Goal: Task Accomplishment & Management: Manage account settings

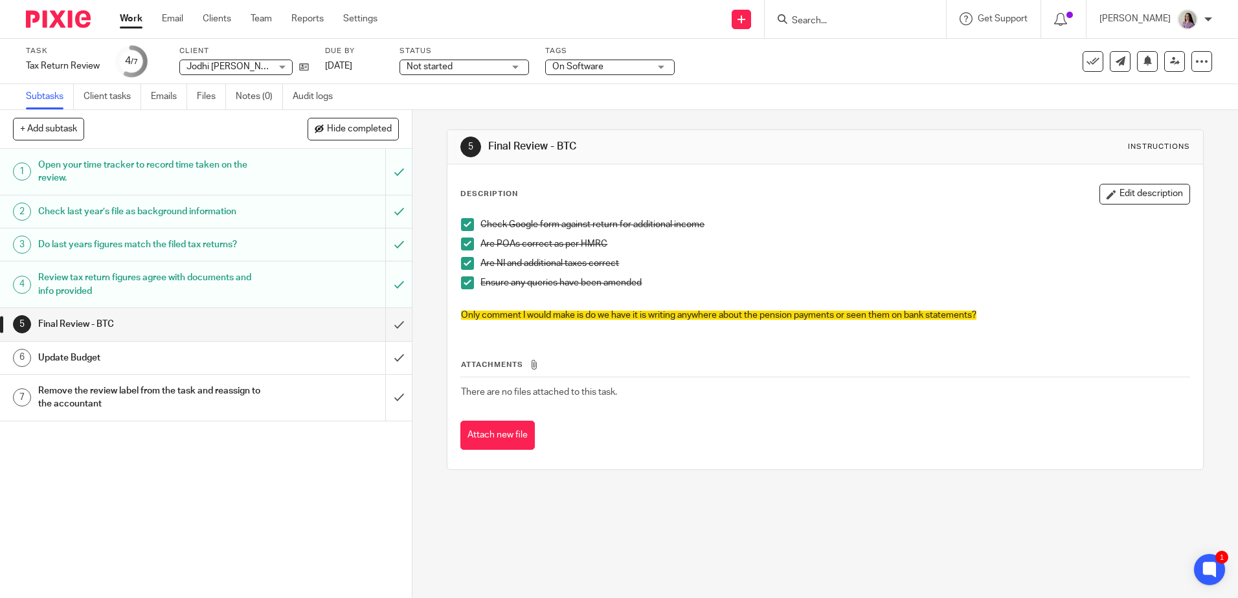
drag, startPoint x: 1128, startPoint y: 197, endPoint x: 1109, endPoint y: 240, distance: 47.5
click at [1128, 197] on button "Edit description" at bounding box center [1144, 194] width 91 height 21
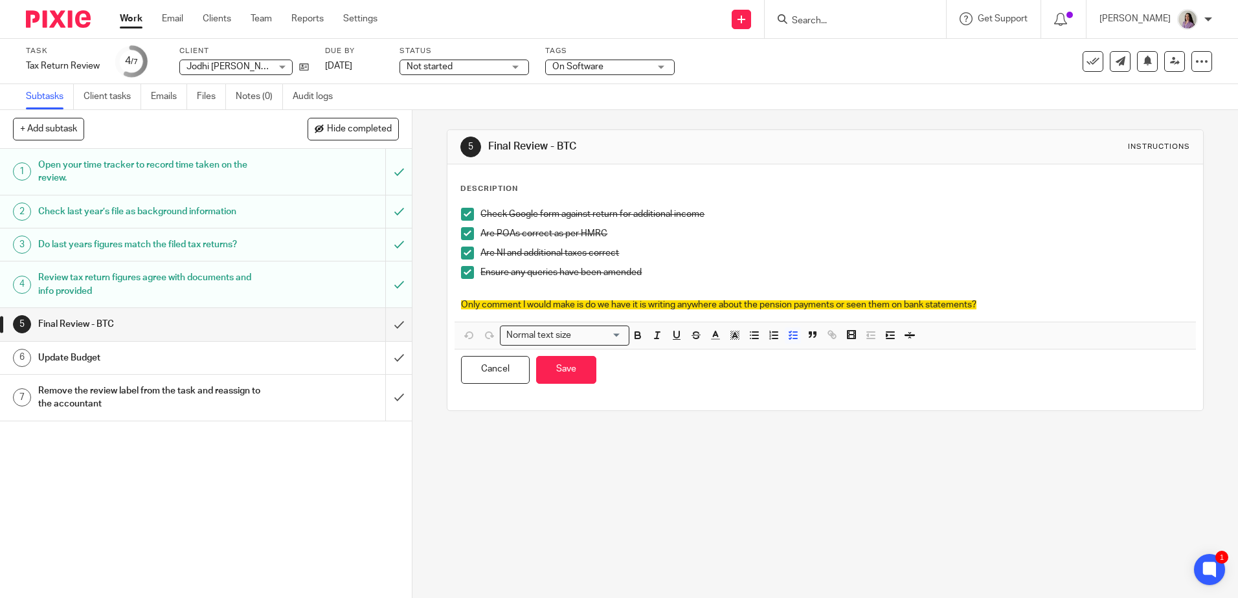
click at [1023, 312] on div "Check Google form against return for additional income Are POAs correct as per …" at bounding box center [824, 261] width 741 height 120
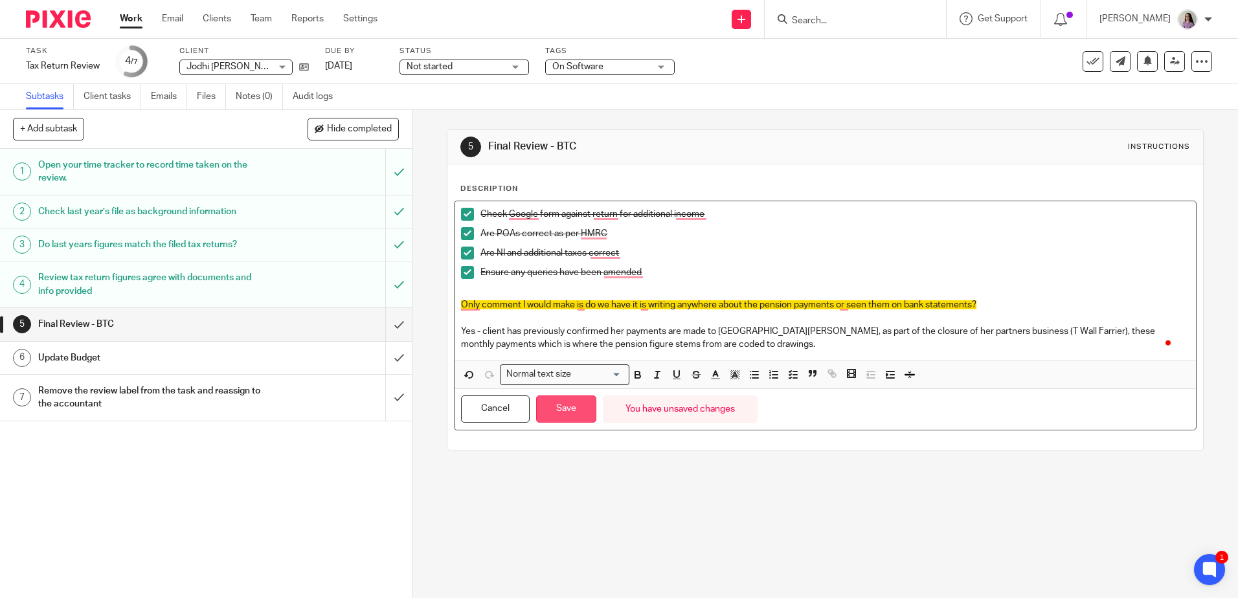
click at [554, 399] on button "Save" at bounding box center [566, 410] width 60 height 28
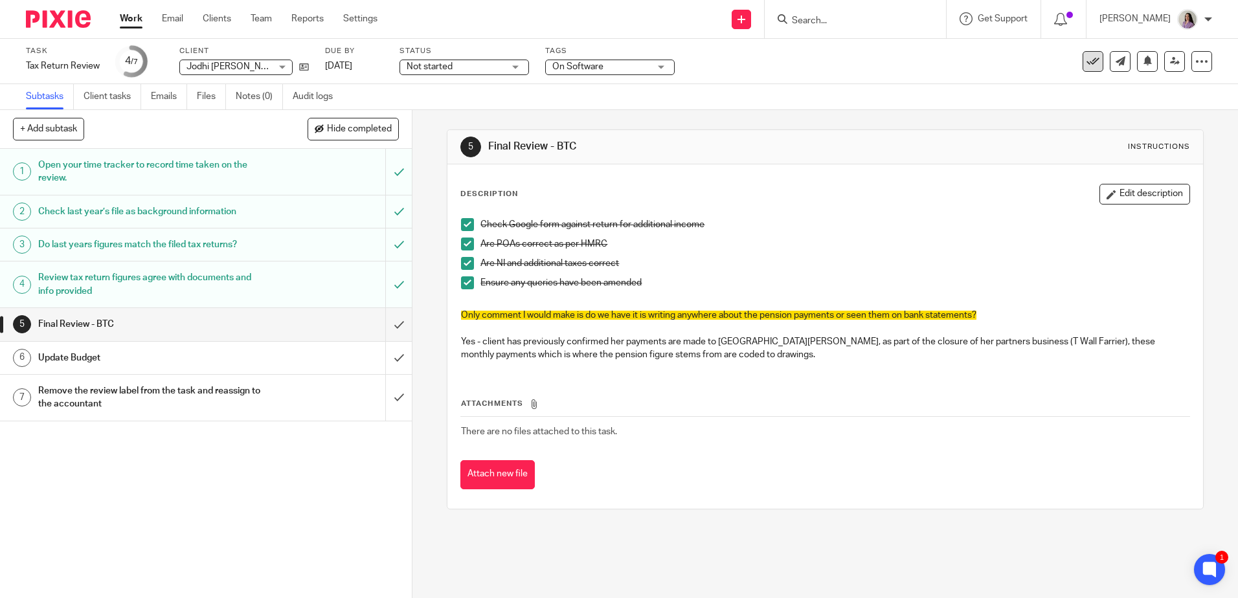
click at [1086, 65] on icon at bounding box center [1092, 61] width 13 height 13
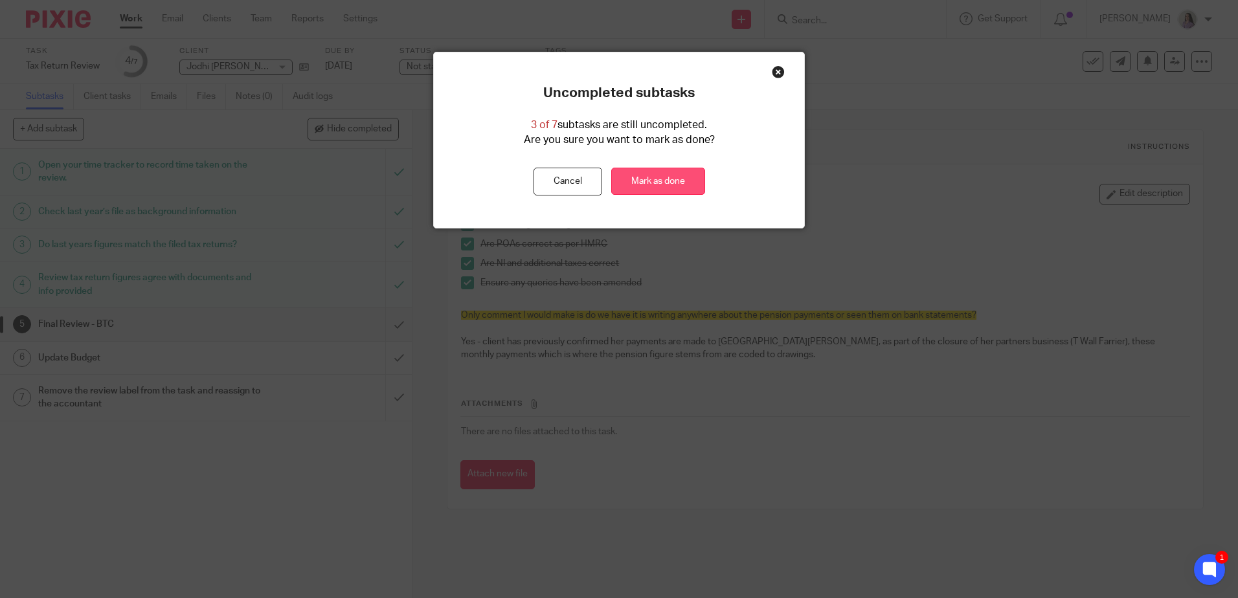
click at [665, 179] on link "Mark as done" at bounding box center [658, 182] width 94 height 28
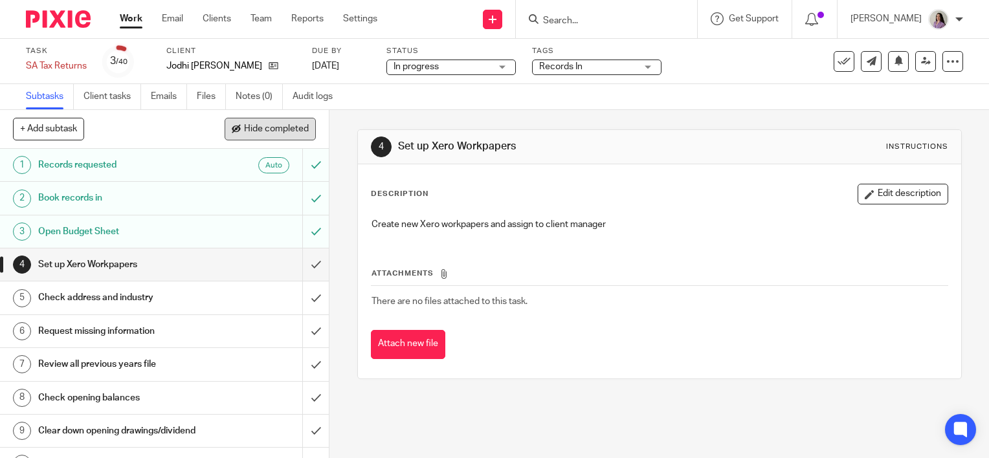
click at [269, 122] on button "Hide completed" at bounding box center [270, 129] width 91 height 22
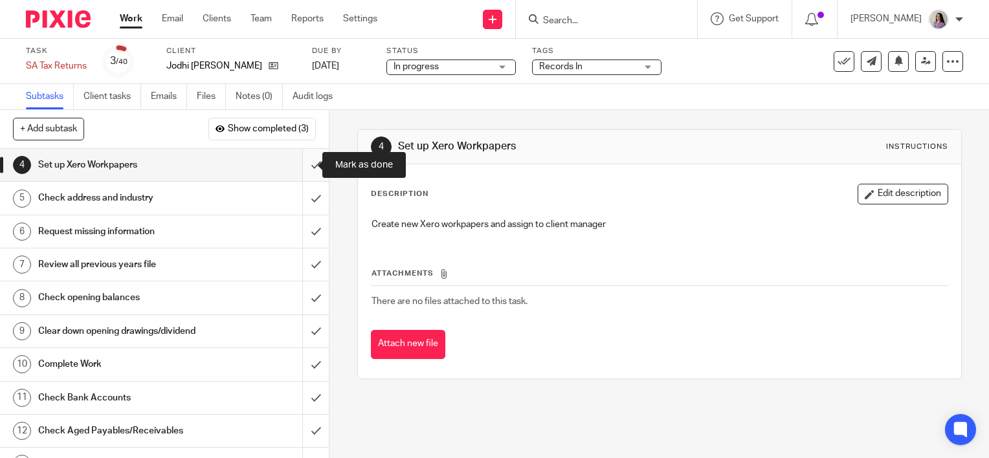
click at [295, 166] on input "submit" at bounding box center [164, 165] width 329 height 32
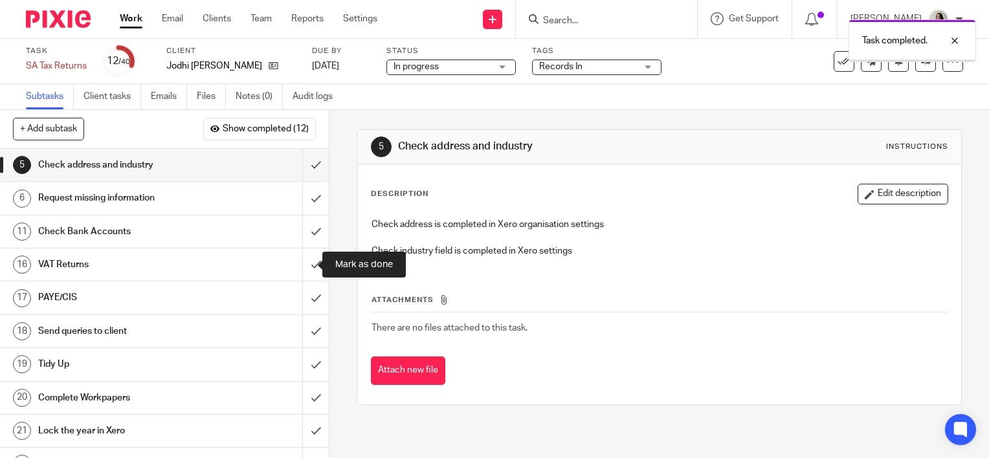
click at [300, 251] on input "submit" at bounding box center [164, 265] width 329 height 32
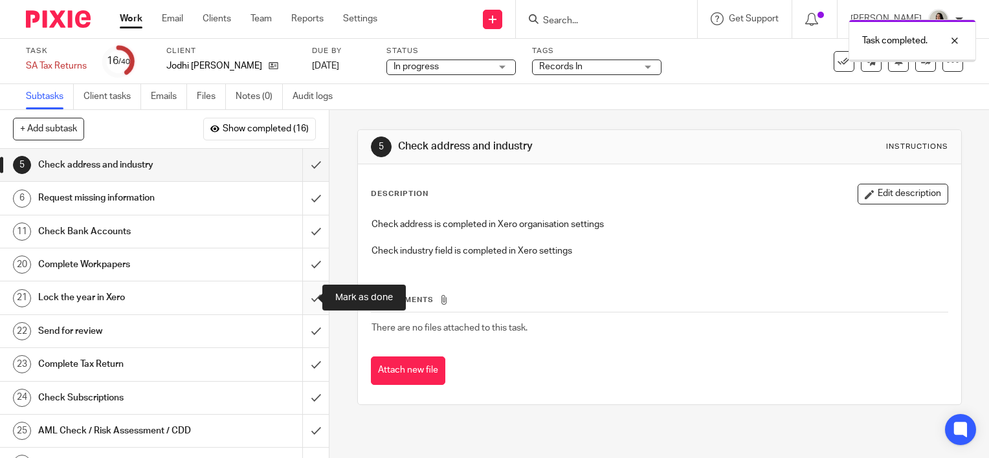
click at [298, 296] on input "submit" at bounding box center [164, 298] width 329 height 32
click at [298, 293] on input "submit" at bounding box center [164, 298] width 329 height 32
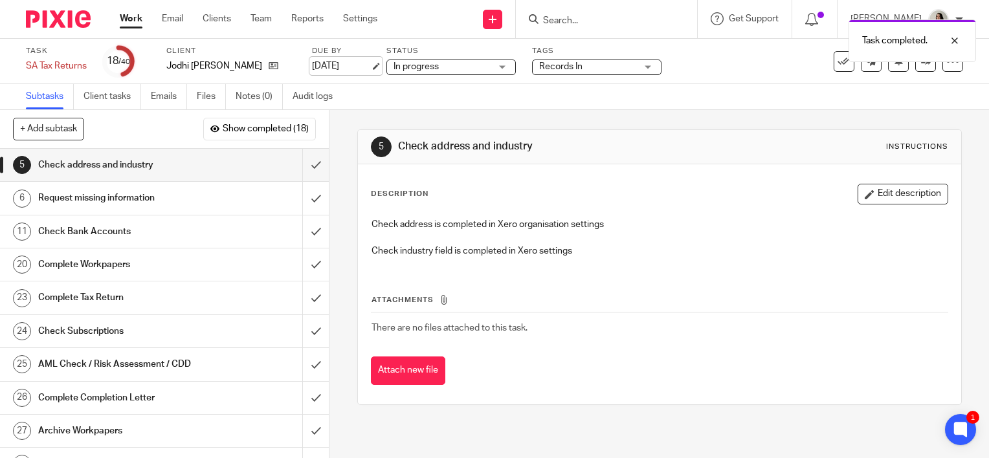
click at [370, 67] on link "2 Jul 2025" at bounding box center [341, 67] width 58 height 14
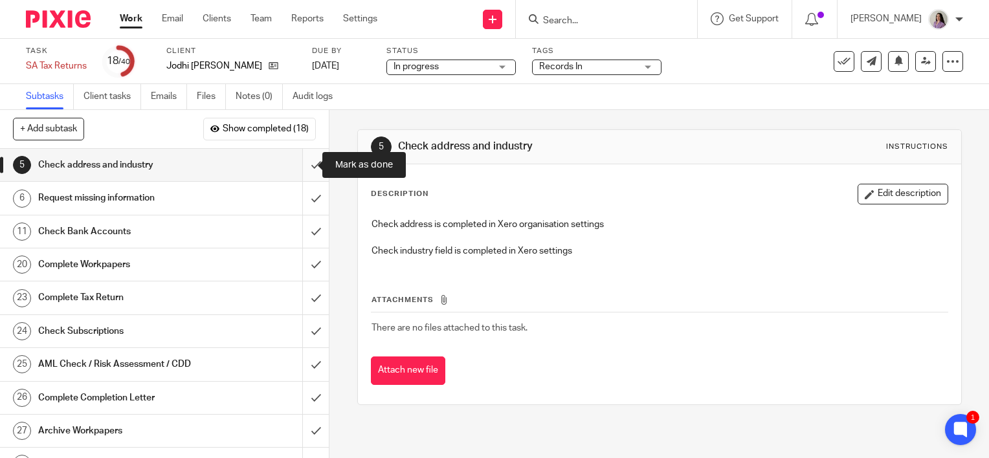
click at [306, 168] on input "submit" at bounding box center [164, 165] width 329 height 32
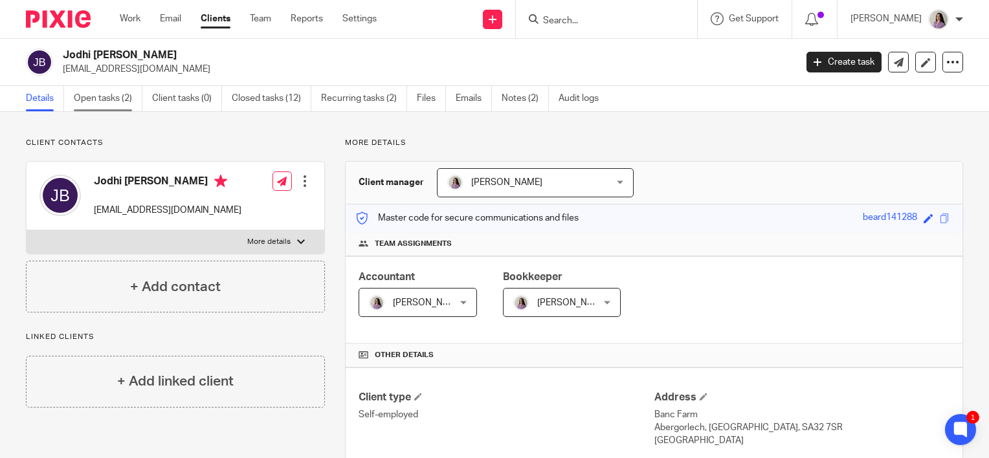
click at [120, 104] on link "Open tasks (2)" at bounding box center [108, 98] width 69 height 25
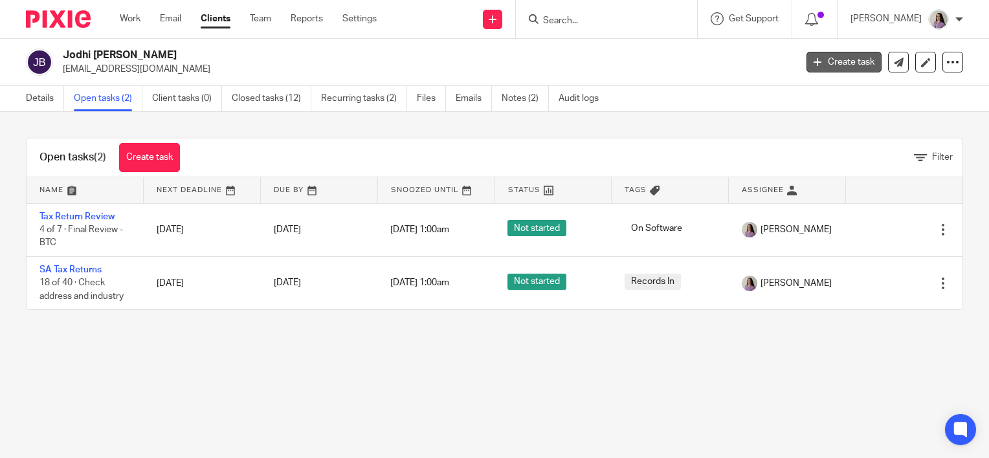
click at [834, 61] on link "Create task" at bounding box center [844, 62] width 75 height 21
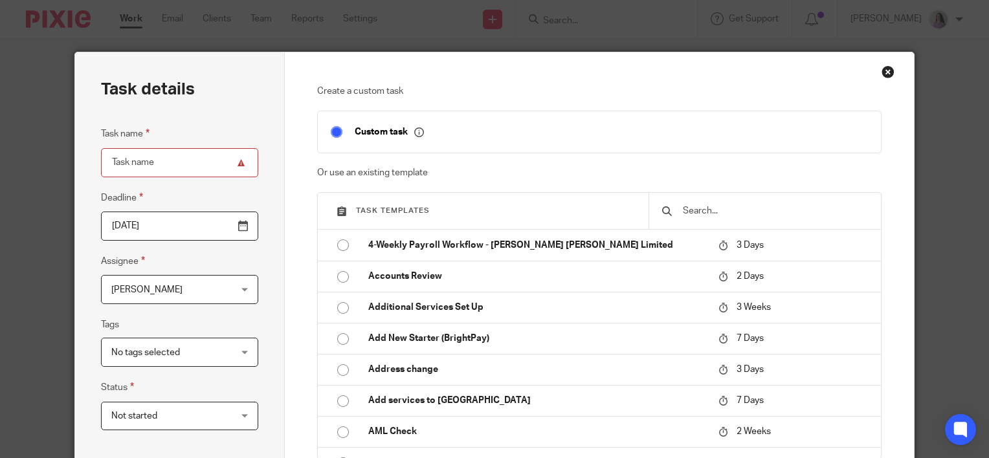
click at [696, 214] on input "text" at bounding box center [775, 211] width 186 height 14
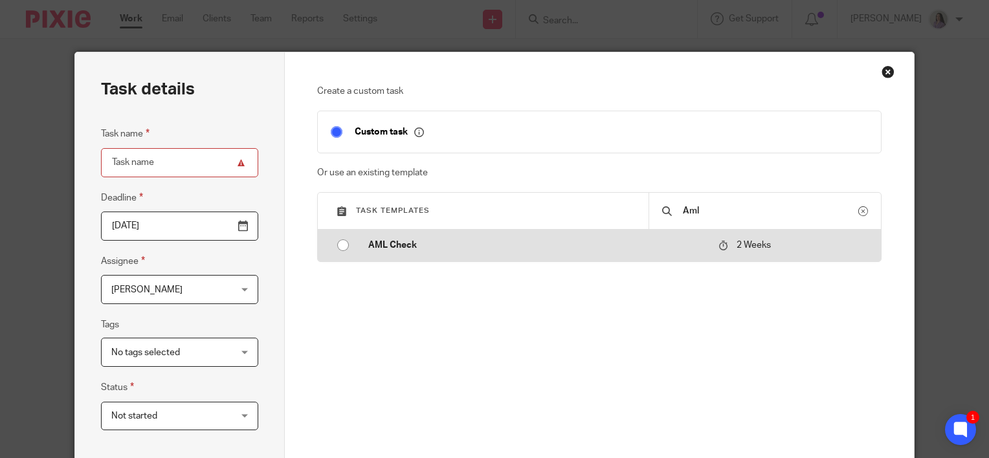
type input "Aml"
click at [669, 243] on p "AML Check" at bounding box center [536, 245] width 337 height 13
type input "2025-09-01"
type input "AML Check"
checkbox input "false"
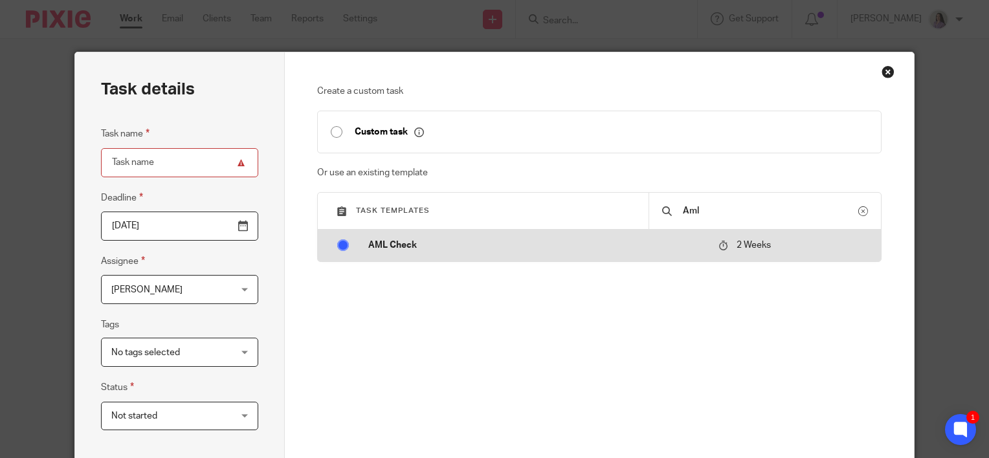
radio input "true"
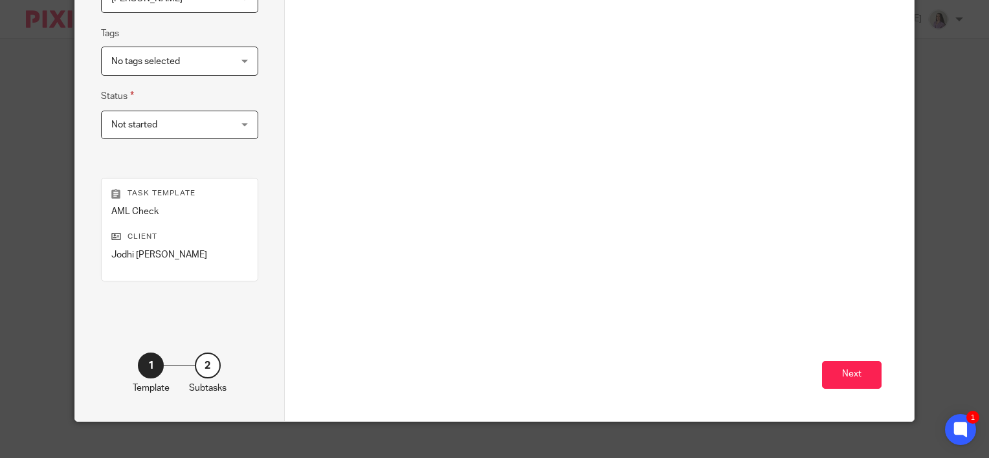
scroll to position [306, 0]
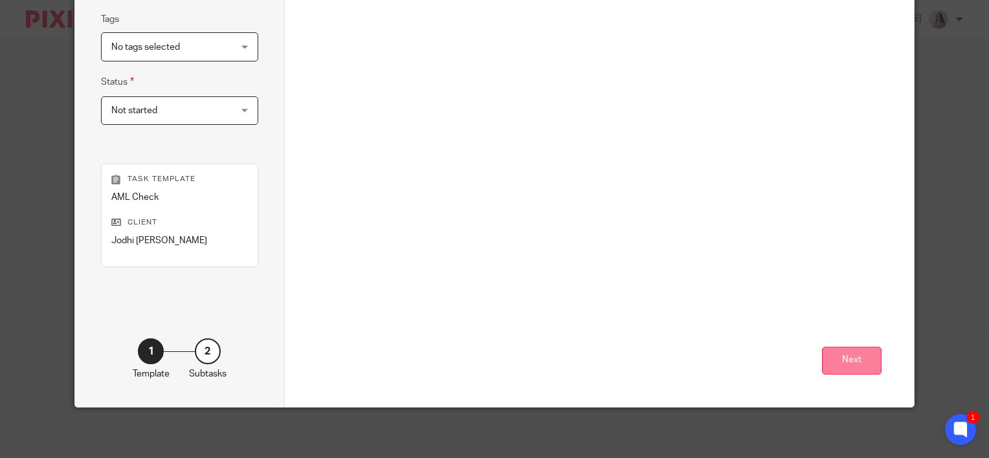
click at [840, 364] on button "Next" at bounding box center [852, 361] width 60 height 28
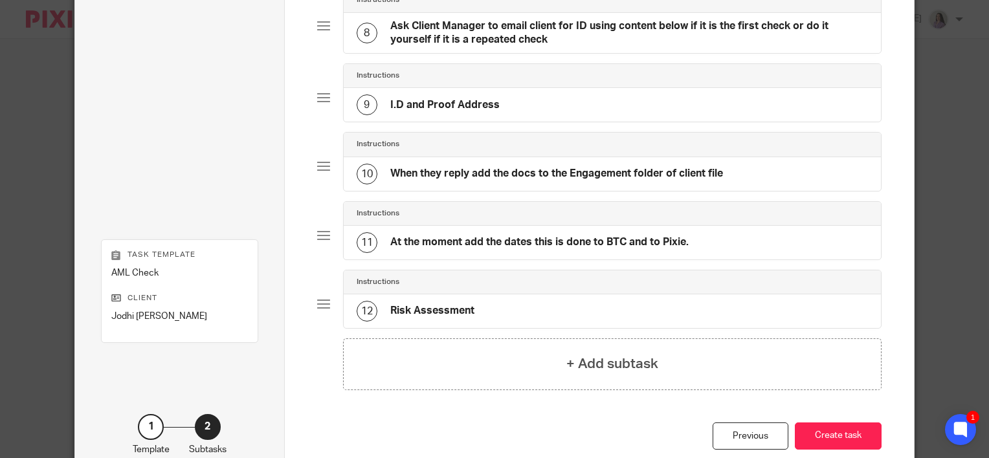
scroll to position [683, 0]
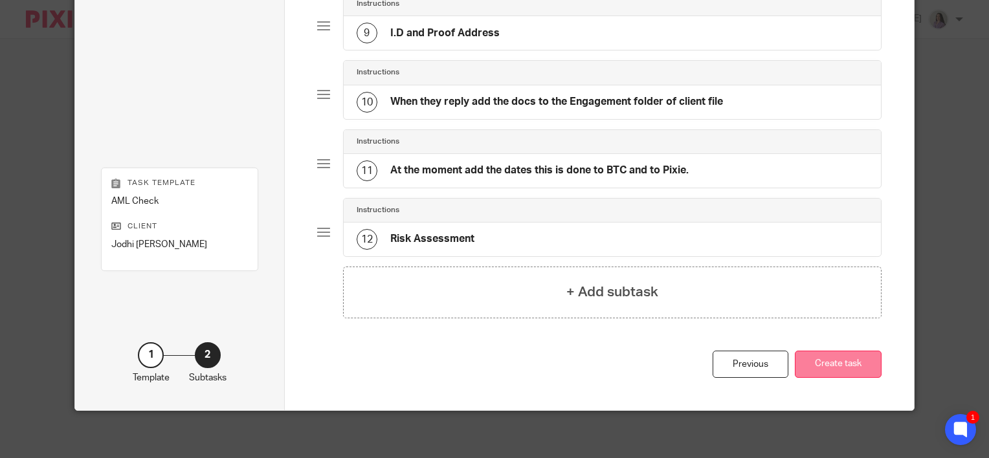
click at [836, 353] on button "Create task" at bounding box center [838, 365] width 87 height 28
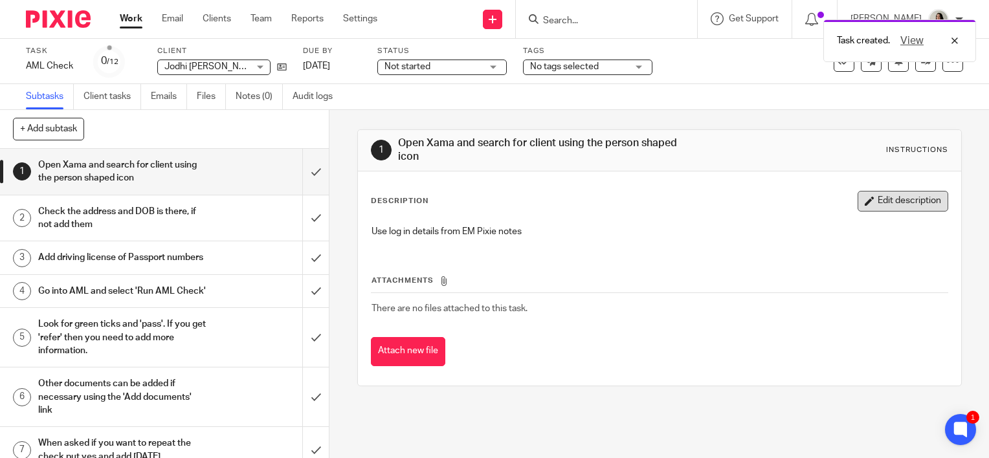
click at [902, 194] on button "Edit description" at bounding box center [903, 201] width 91 height 21
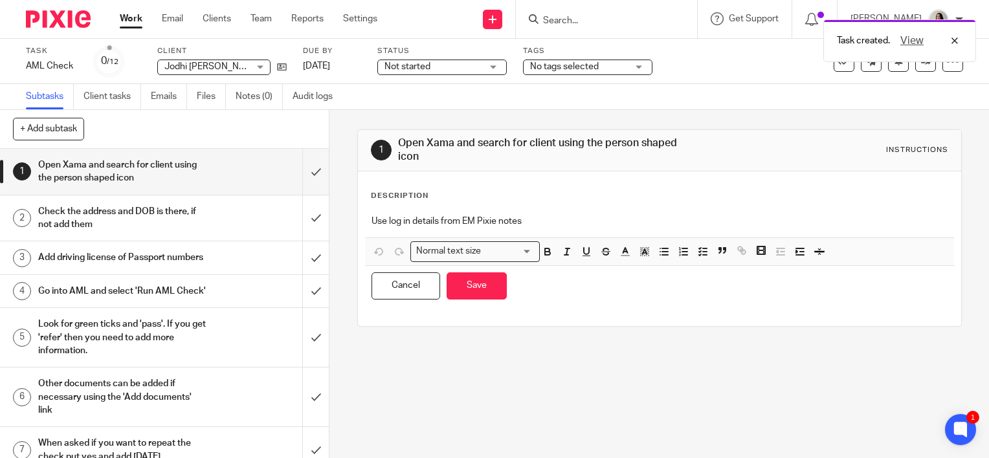
click at [599, 218] on p "Use log in details from EM Pixie notes" at bounding box center [660, 221] width 576 height 13
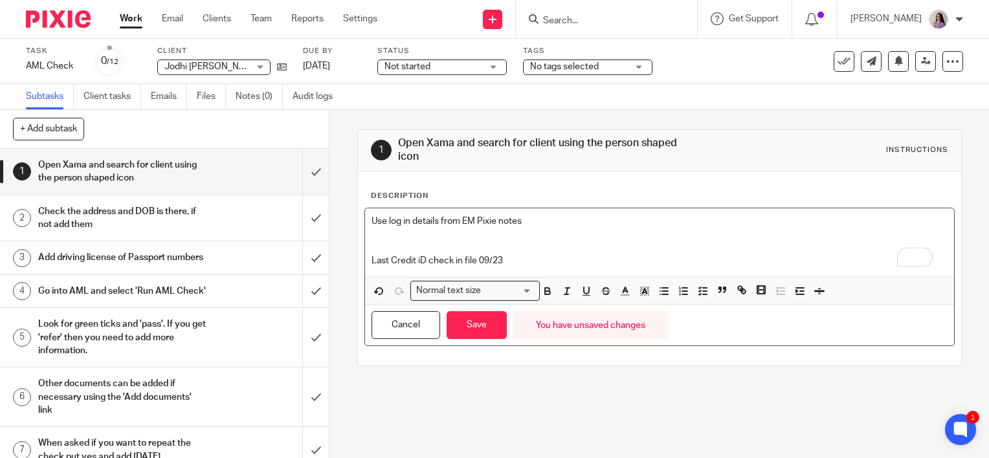
drag, startPoint x: 515, startPoint y: 265, endPoint x: 373, endPoint y: 254, distance: 142.9
click at [373, 254] on p "Last Credit iD check in file 09/23" at bounding box center [660, 260] width 576 height 13
click at [477, 255] on p "Last Credit iD check in file 09/23" at bounding box center [660, 260] width 576 height 13
click at [528, 264] on p "Last Credit iD check in file 09/23" at bounding box center [660, 260] width 576 height 13
drag, startPoint x: 532, startPoint y: 259, endPoint x: 355, endPoint y: 248, distance: 177.7
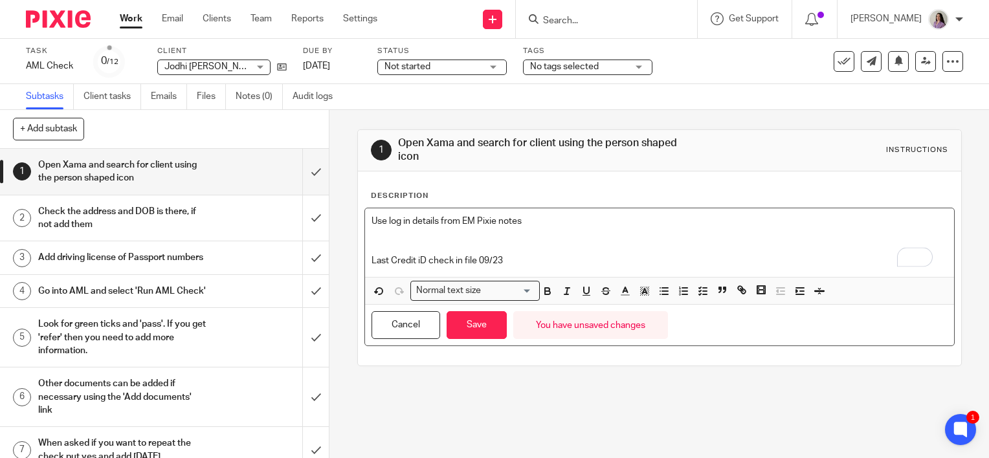
click at [358, 248] on div "Description Use log in details from EM Pixie notes Last Credit iD check in file…" at bounding box center [659, 269] width 603 height 194
click at [545, 283] on button "button" at bounding box center [548, 291] width 16 height 16
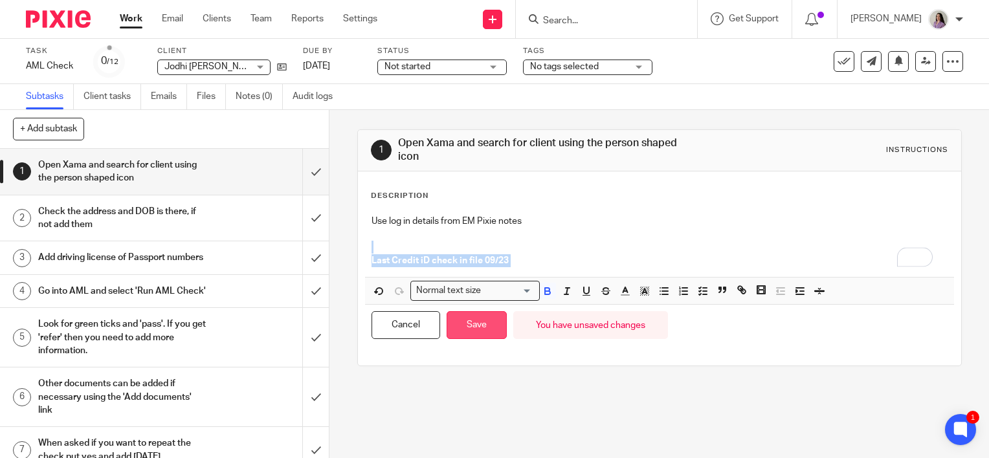
click at [489, 328] on button "Save" at bounding box center [477, 325] width 60 height 28
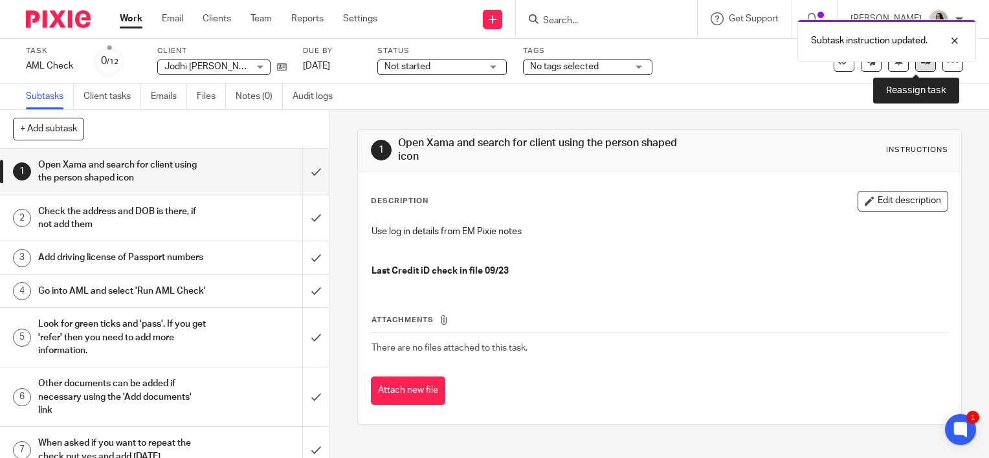
click at [915, 70] on link at bounding box center [925, 61] width 21 height 21
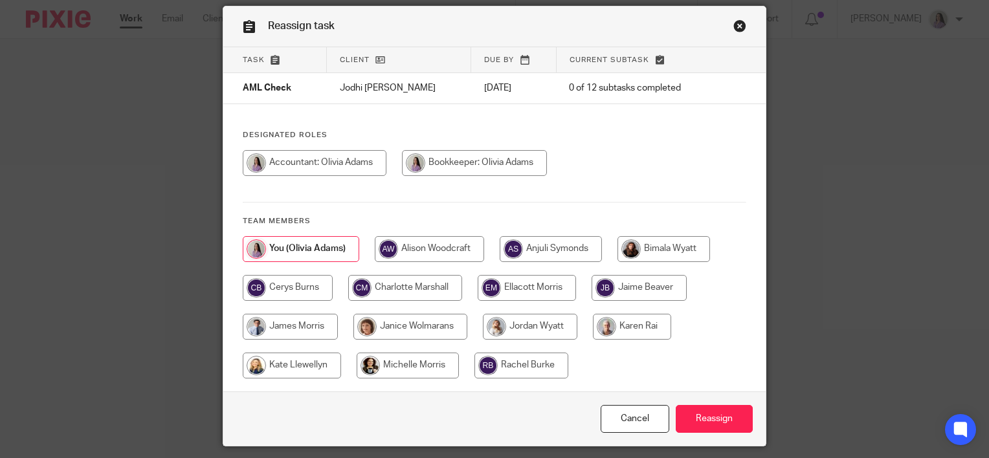
scroll to position [85, 0]
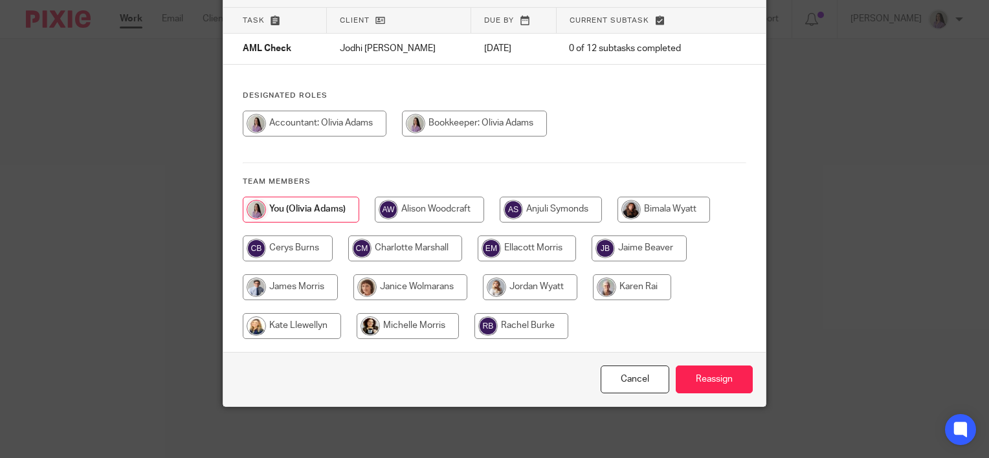
click at [546, 294] on input "radio" at bounding box center [530, 287] width 95 height 26
radio input "true"
click at [644, 280] on input "radio" at bounding box center [635, 287] width 78 height 26
radio input "true"
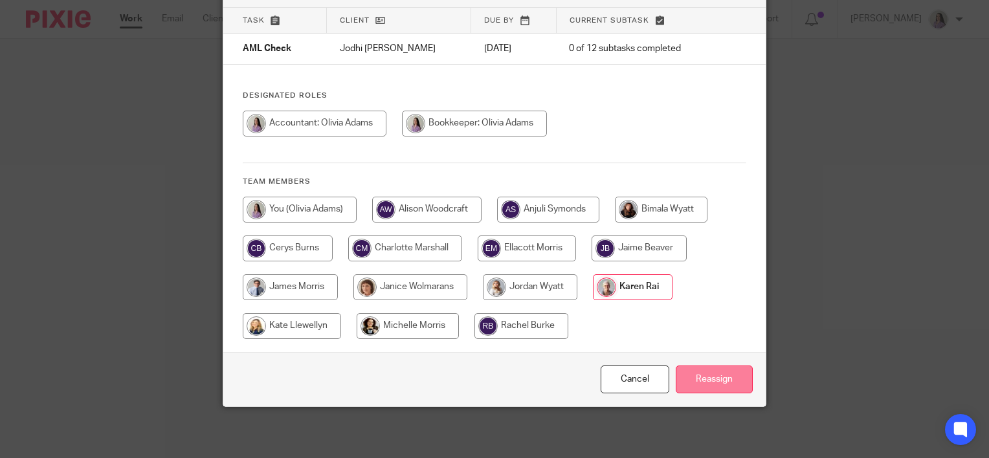
click at [733, 390] on input "Reassign" at bounding box center [714, 380] width 77 height 28
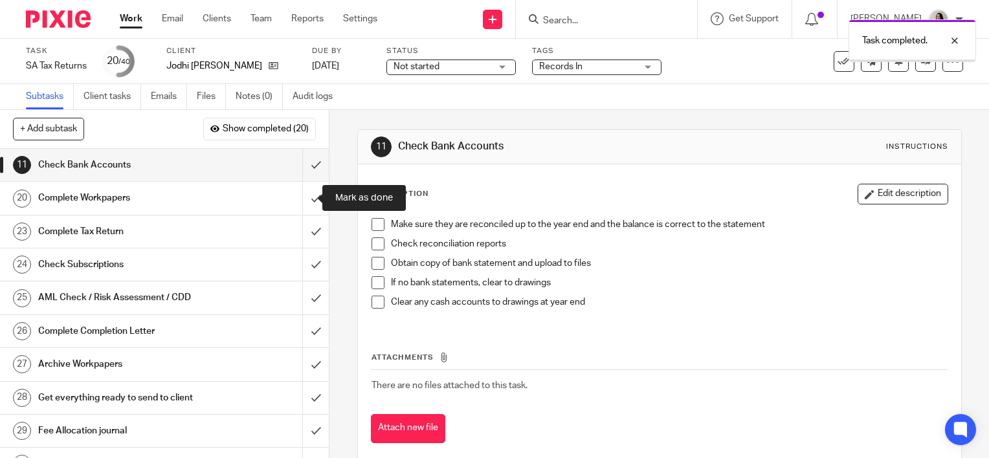
click at [293, 184] on input "submit" at bounding box center [164, 198] width 329 height 32
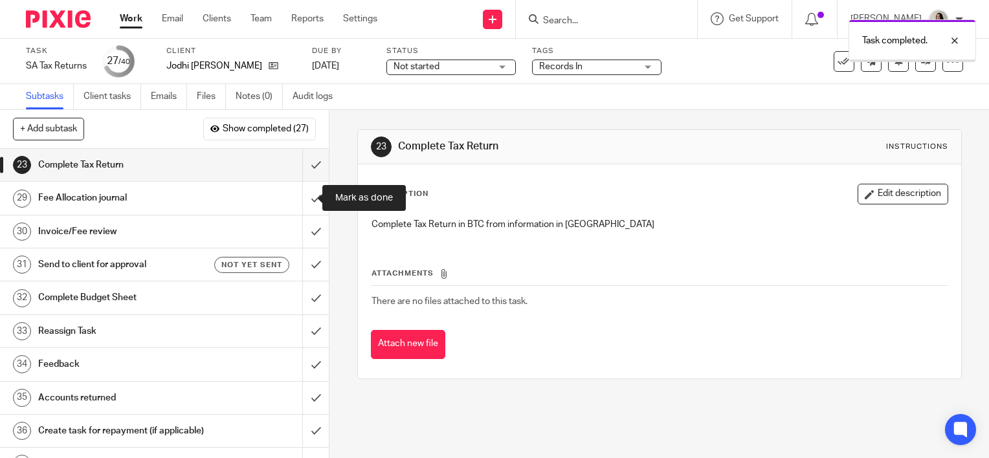
click at [298, 212] on input "submit" at bounding box center [164, 198] width 329 height 32
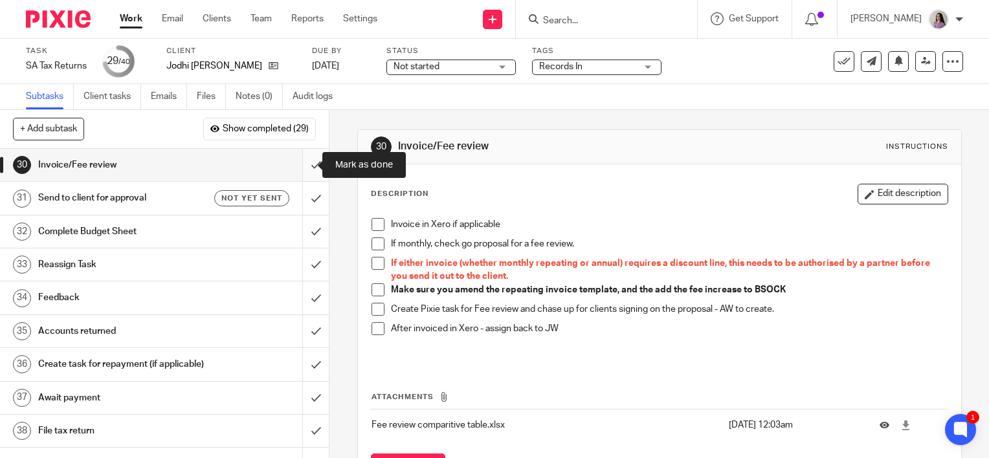
click at [306, 168] on input "submit" at bounding box center [164, 165] width 329 height 32
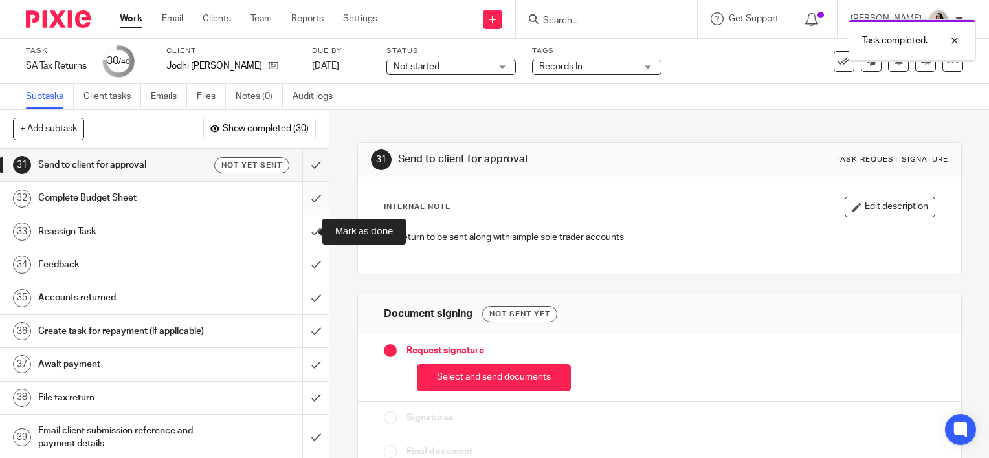
click at [298, 205] on input "submit" at bounding box center [164, 198] width 329 height 32
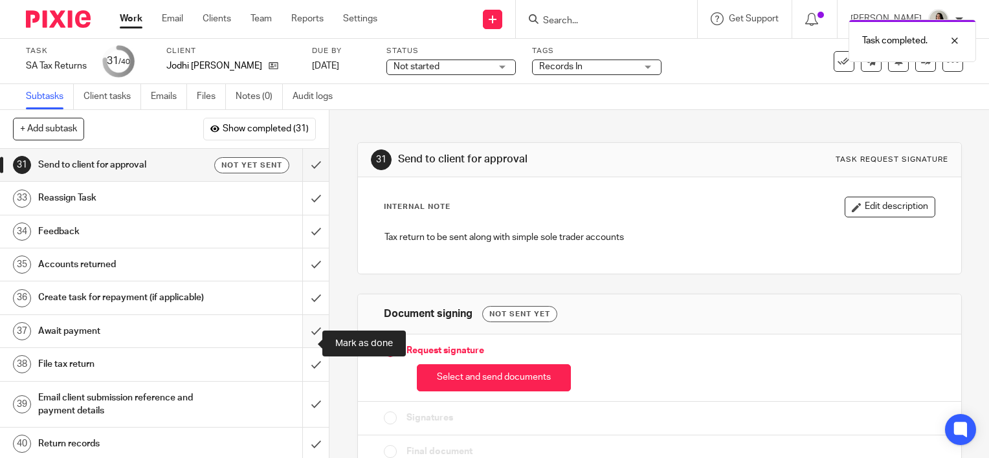
click at [299, 337] on input "submit" at bounding box center [164, 331] width 329 height 32
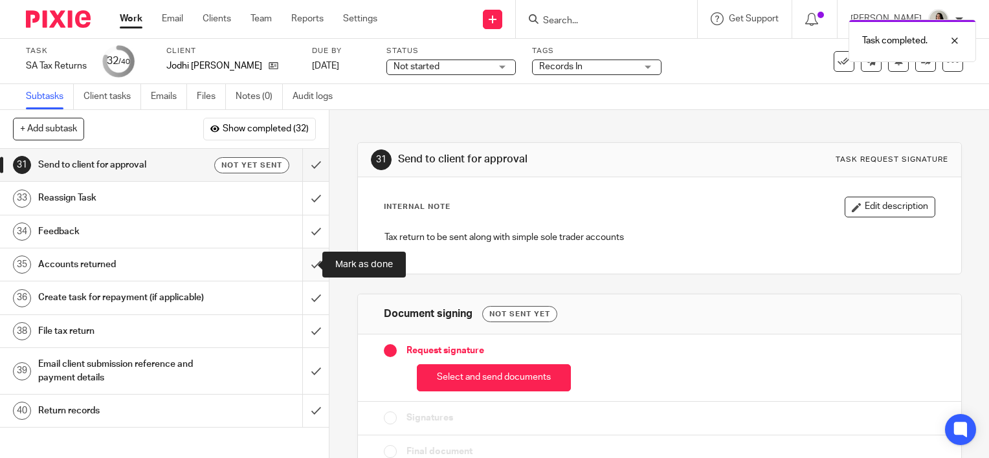
click at [298, 263] on input "submit" at bounding box center [164, 265] width 329 height 32
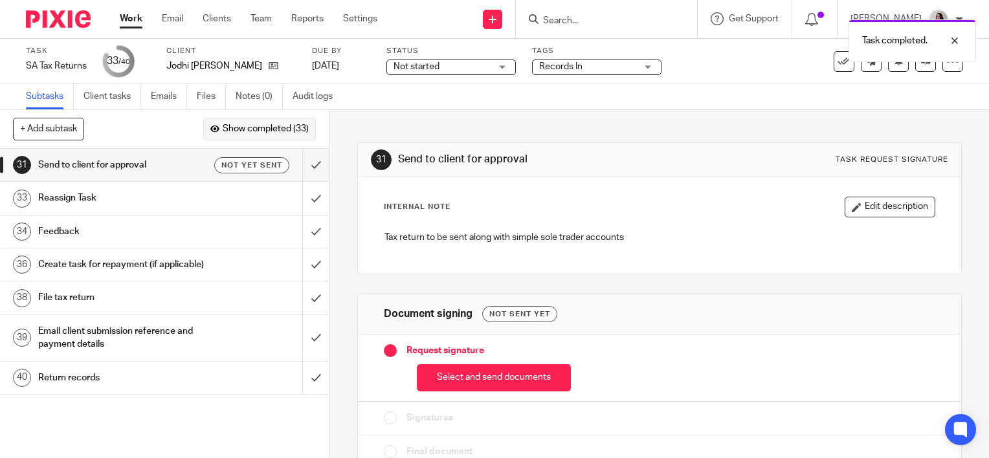
click at [284, 127] on span "Show completed (33)" at bounding box center [266, 129] width 86 height 10
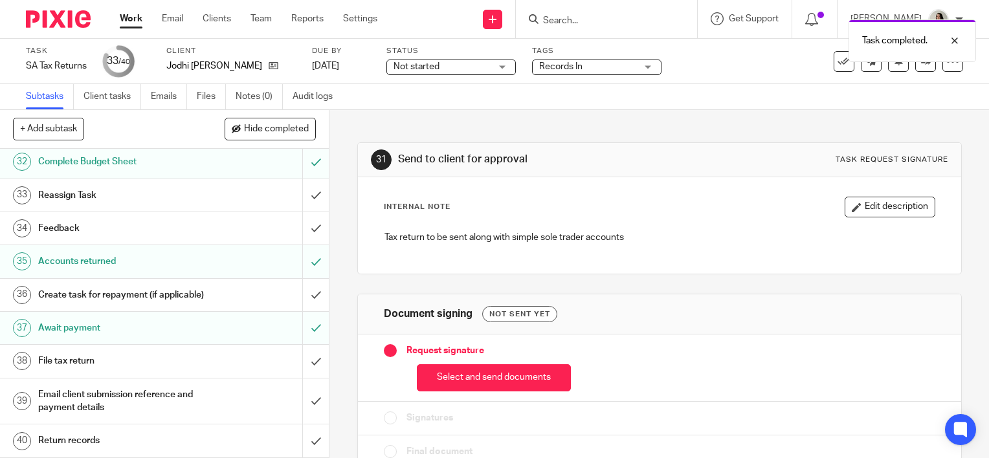
scroll to position [925, 0]
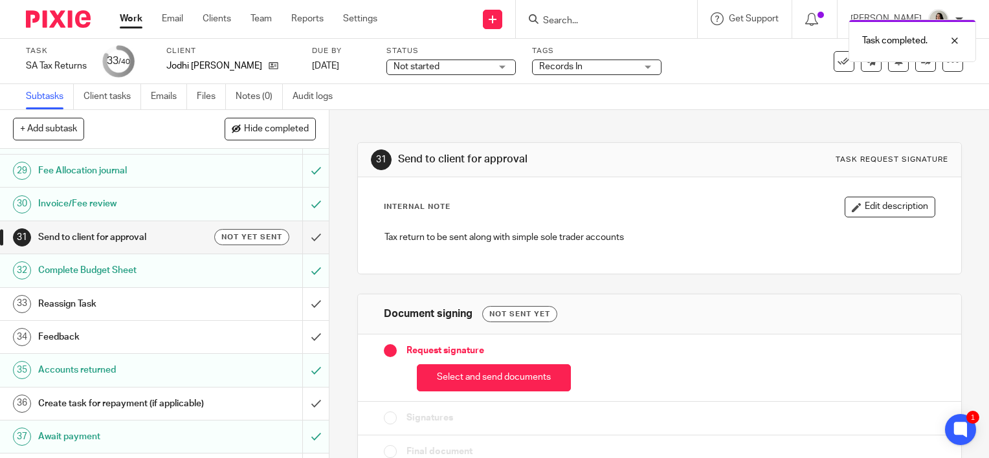
click at [165, 370] on h1 "Accounts returned" at bounding box center [122, 370] width 168 height 19
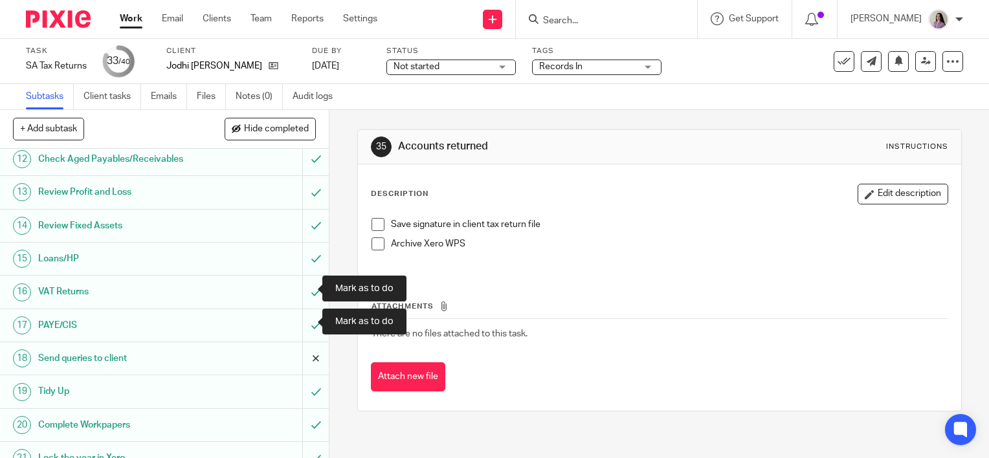
scroll to position [453, 0]
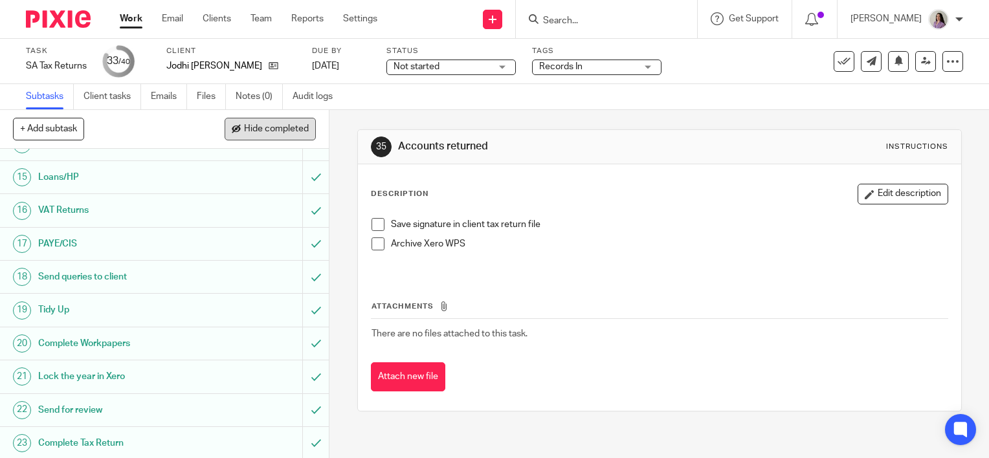
click at [282, 133] on span "Hide completed" at bounding box center [276, 129] width 65 height 10
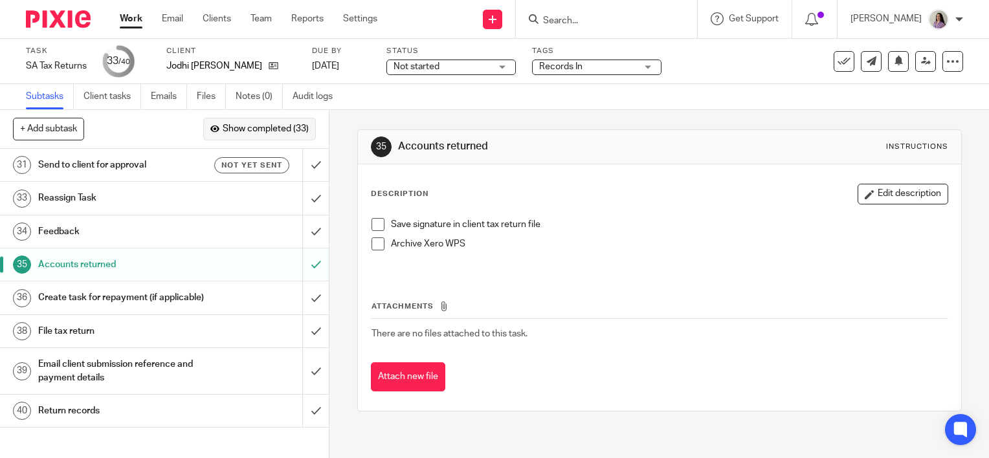
scroll to position [0, 0]
click at [304, 203] on input "submit" at bounding box center [164, 198] width 329 height 32
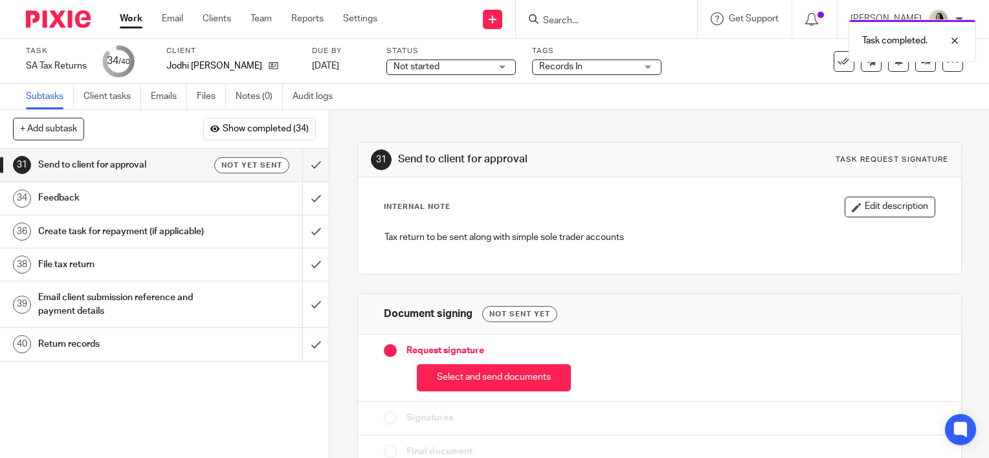
click at [596, 73] on span "Records In" at bounding box center [587, 67] width 97 height 14
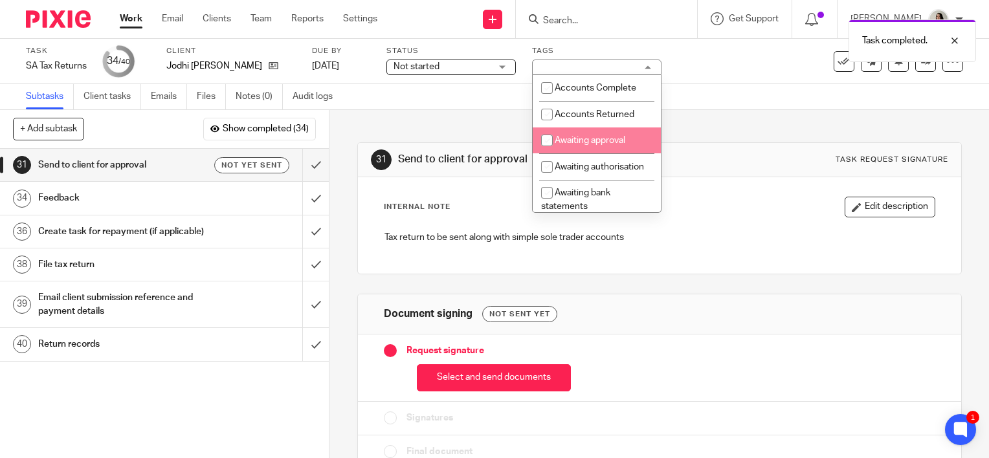
click at [592, 144] on span "Awaiting approval" at bounding box center [590, 140] width 71 height 9
checkbox input "true"
click at [226, 205] on div "Feedback" at bounding box center [164, 197] width 252 height 19
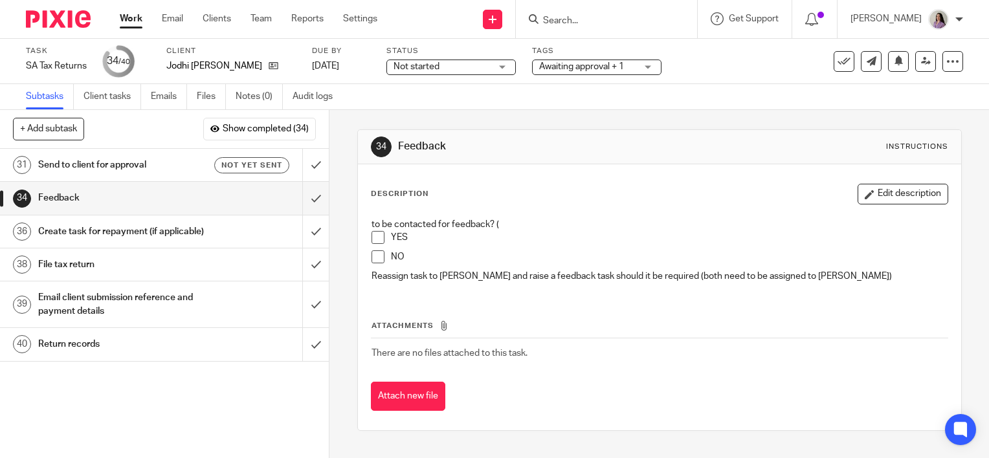
click at [375, 237] on span at bounding box center [378, 237] width 13 height 13
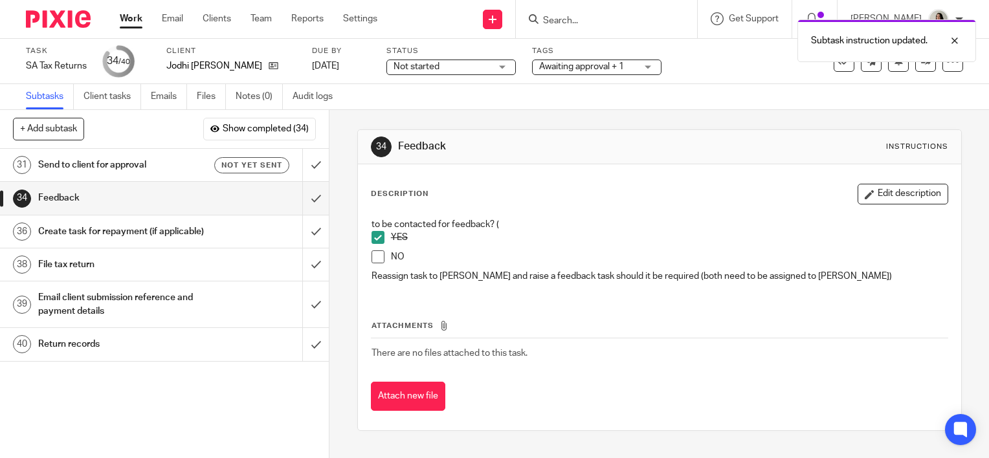
click at [164, 173] on h1 "Send to client for approval" at bounding box center [122, 164] width 168 height 19
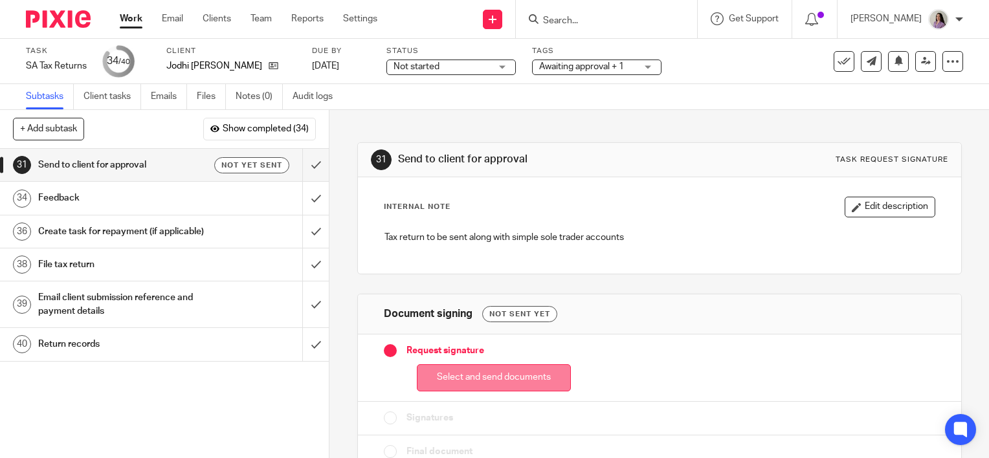
click at [501, 374] on button "Select and send documents" at bounding box center [494, 378] width 154 height 28
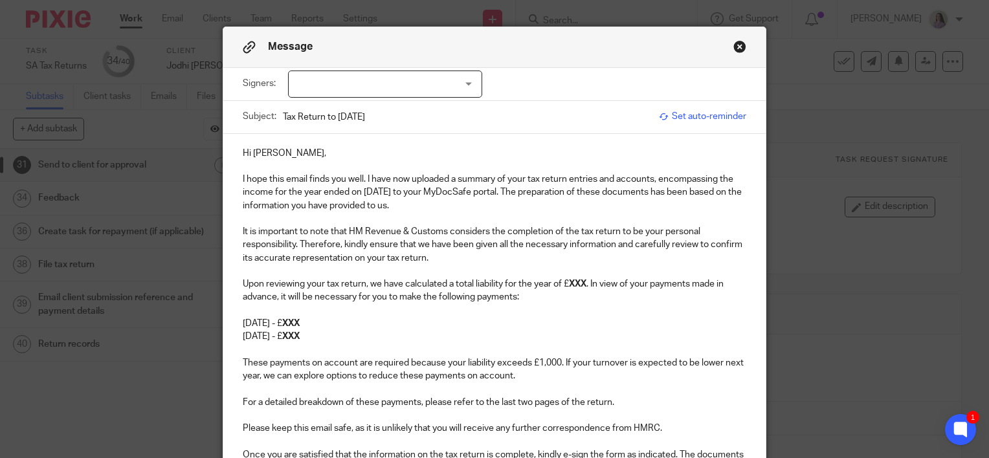
scroll to position [65, 0]
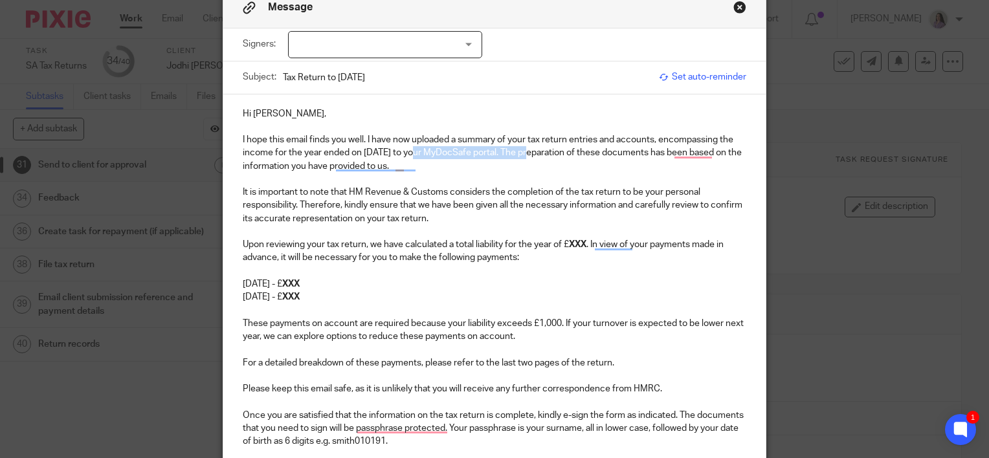
drag, startPoint x: 519, startPoint y: 150, endPoint x: 407, endPoint y: 154, distance: 112.1
click at [407, 154] on p "I hope this email finds you well. I have now uploaded a summary of your tax ret…" at bounding box center [495, 152] width 504 height 39
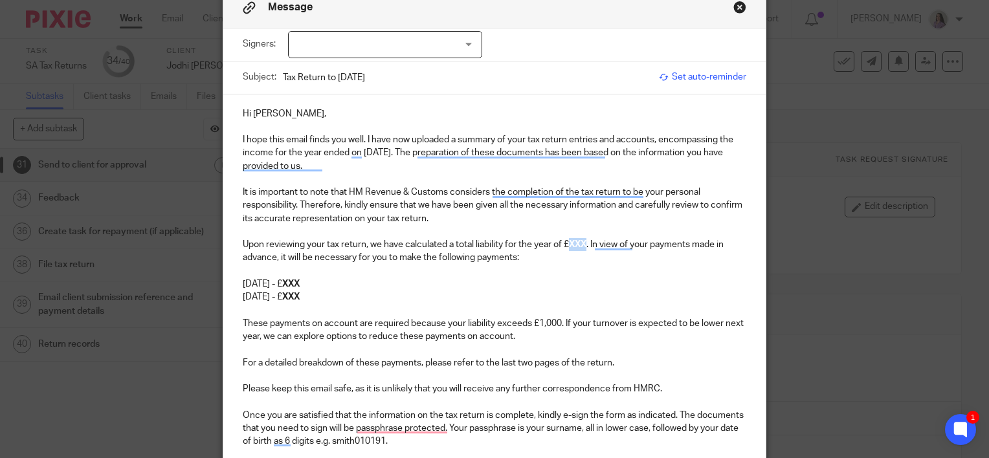
drag, startPoint x: 585, startPoint y: 244, endPoint x: 564, endPoint y: 245, distance: 20.1
click at [564, 245] on p "Upon reviewing your tax return, we have calculated a total liability for the ye…" at bounding box center [495, 251] width 504 height 27
click at [570, 243] on strong "£" at bounding box center [571, 244] width 5 height 9
click at [599, 273] on p "To enrich screen reader interactions, please activate Accessibility in Grammarl…" at bounding box center [495, 271] width 504 height 13
click at [606, 265] on p "To enrich screen reader interactions, please activate Accessibility in Grammarl…" at bounding box center [495, 271] width 504 height 13
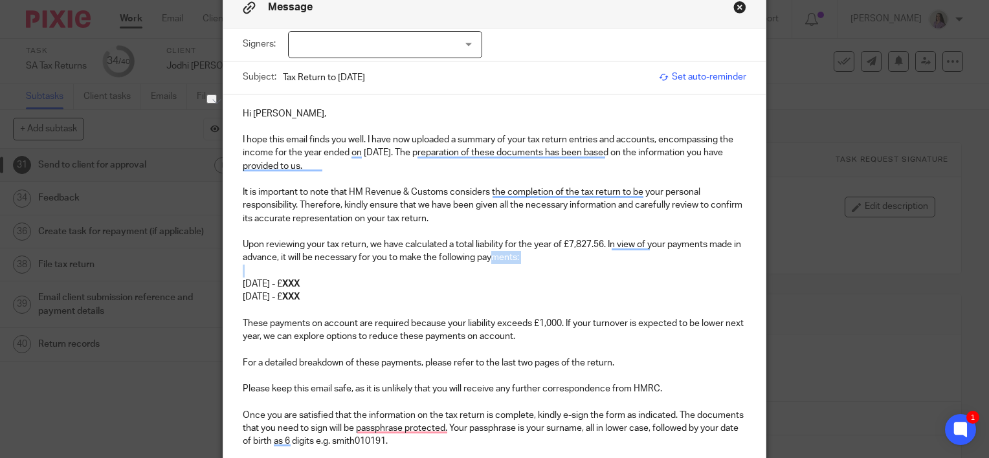
drag, startPoint x: 531, startPoint y: 266, endPoint x: 488, endPoint y: 263, distance: 42.8
click at [488, 263] on div "Hi Jodhi, I hope this email finds you well. I have now uploaded a summary of yo…" at bounding box center [494, 309] width 542 height 429
click at [706, 269] on p "To enrich screen reader interactions, please activate Accessibility in Grammarl…" at bounding box center [495, 271] width 504 height 13
drag, startPoint x: 712, startPoint y: 262, endPoint x: 710, endPoint y: 242, distance: 20.2
click at [710, 242] on p "Upon reviewing your tax return, we have calculated a total liability for the ye…" at bounding box center [495, 251] width 504 height 27
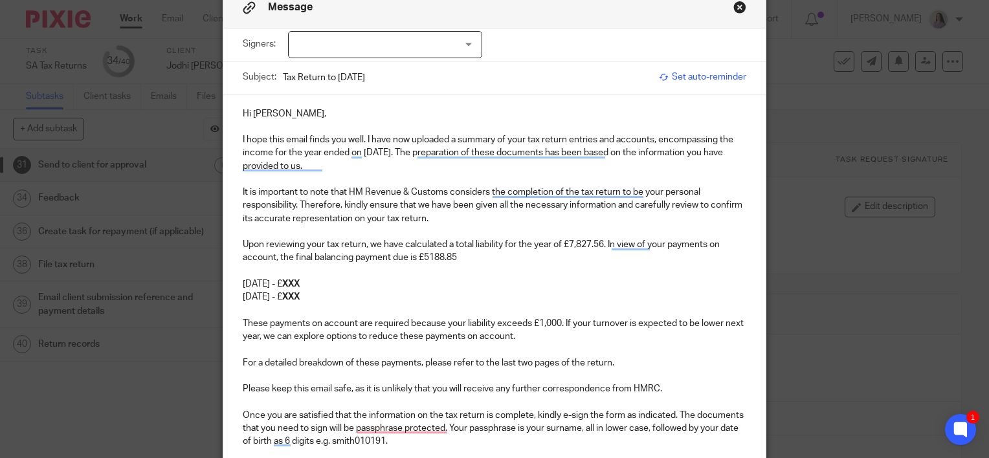
click at [428, 257] on p "Upon reviewing your tax return, we have calculated a total liability for the ye…" at bounding box center [495, 251] width 504 height 27
click at [423, 256] on p "Upon reviewing your tax return, we have calculated a total liability for the ye…" at bounding box center [495, 251] width 504 height 27
click at [397, 291] on p "31st July 2026 - £ XXX" at bounding box center [495, 297] width 504 height 13
click at [516, 265] on p "To enrich screen reader interactions, please activate Accessibility in Grammarl…" at bounding box center [495, 271] width 504 height 13
drag, startPoint x: 598, startPoint y: 247, endPoint x: 549, endPoint y: 247, distance: 49.2
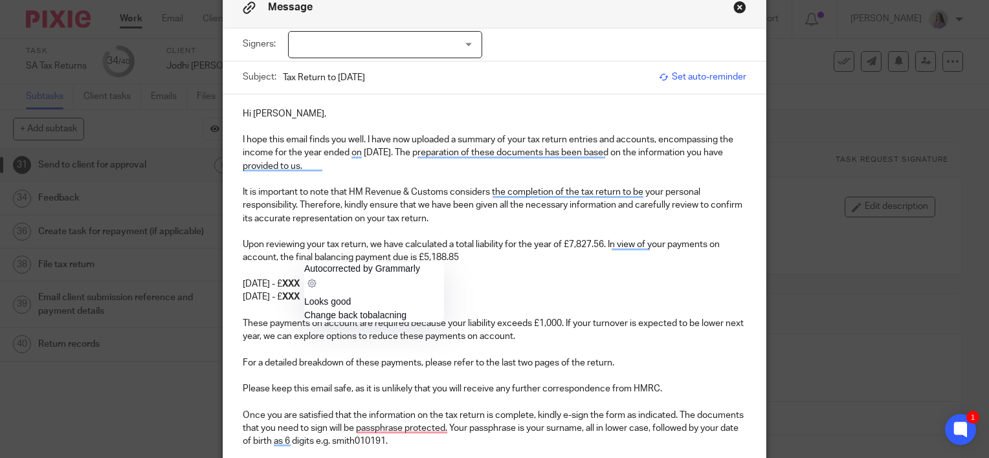
click at [598, 247] on p "Upon reviewing your tax return, we have calculated a total liability for the ye…" at bounding box center [495, 251] width 504 height 27
click at [524, 258] on p "Upon reviewing your tax return, we have calculated a total liability for the ye…" at bounding box center [495, 251] width 504 height 27
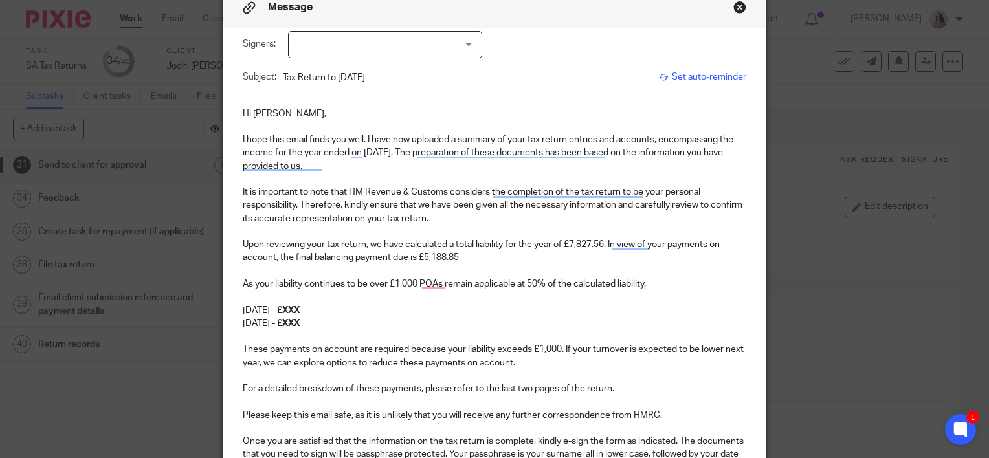
click at [269, 258] on p "Upon reviewing your tax return, we have calculated a total liability for the ye…" at bounding box center [495, 251] width 504 height 27
drag, startPoint x: 342, startPoint y: 306, endPoint x: 325, endPoint y: 306, distance: 16.8
click at [325, 306] on p "31st January 2026 - £ XXX" at bounding box center [495, 310] width 504 height 13
click at [305, 296] on p "To enrich screen reader interactions, please activate Accessibility in Grammarl…" at bounding box center [495, 297] width 504 height 13
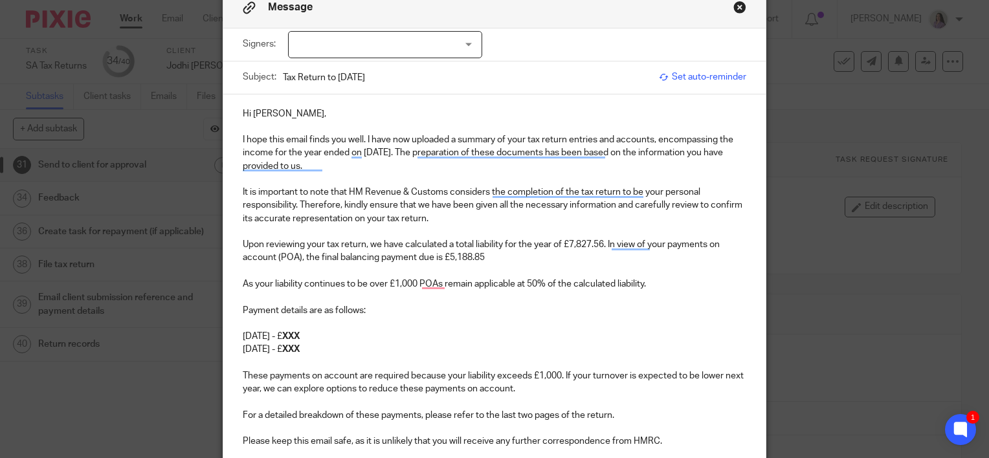
click at [350, 345] on p "31st July 2026 - £ XXX" at bounding box center [495, 349] width 504 height 13
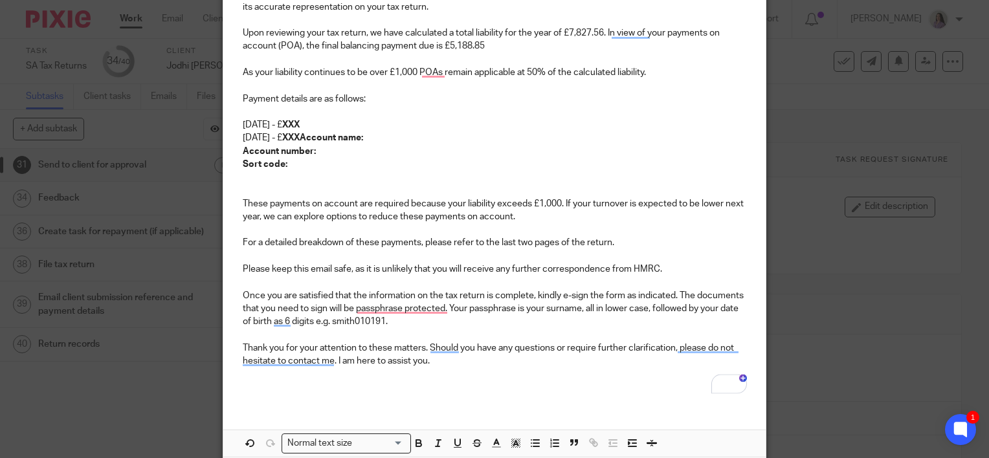
scroll to position [324, 0]
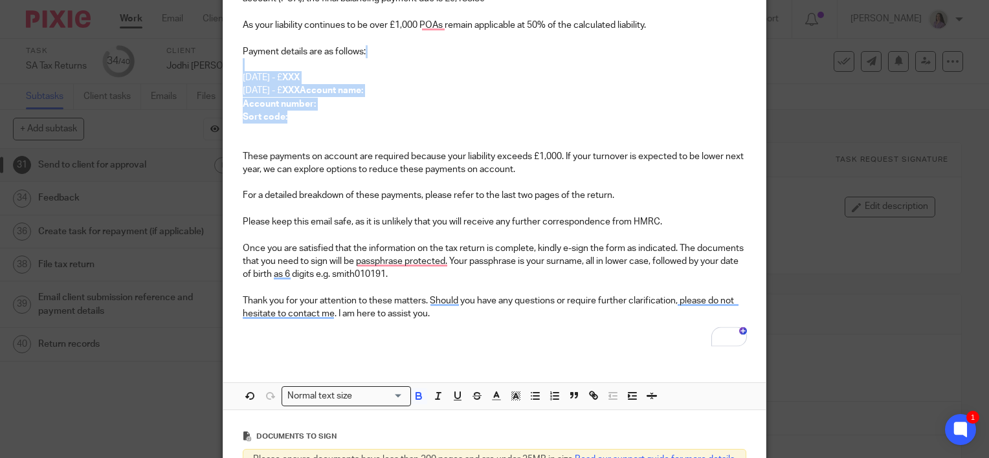
drag, startPoint x: 313, startPoint y: 114, endPoint x: 239, endPoint y: 69, distance: 86.6
click at [239, 69] on div "Hi Jodhi, I hope this email finds you well. I have now uploaded a summary of yo…" at bounding box center [494, 96] width 542 height 521
click at [416, 394] on icon "button" at bounding box center [418, 394] width 5 height 3
click at [286, 128] on p "To enrich screen reader interactions, please activate Accessibility in Grammarl…" at bounding box center [495, 130] width 504 height 13
click at [330, 90] on p "31st July 2026 - £ XXXAccount name:" at bounding box center [495, 90] width 504 height 13
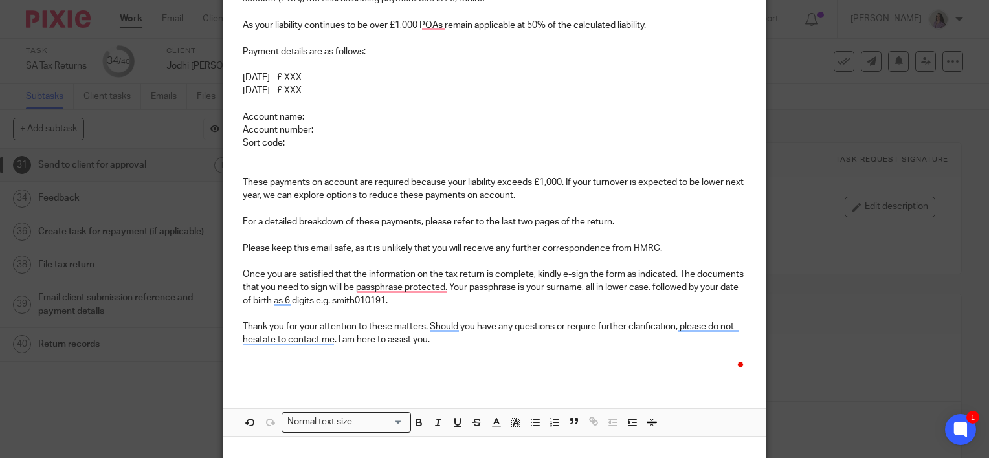
click at [313, 148] on p "Sort code:" at bounding box center [495, 143] width 504 height 13
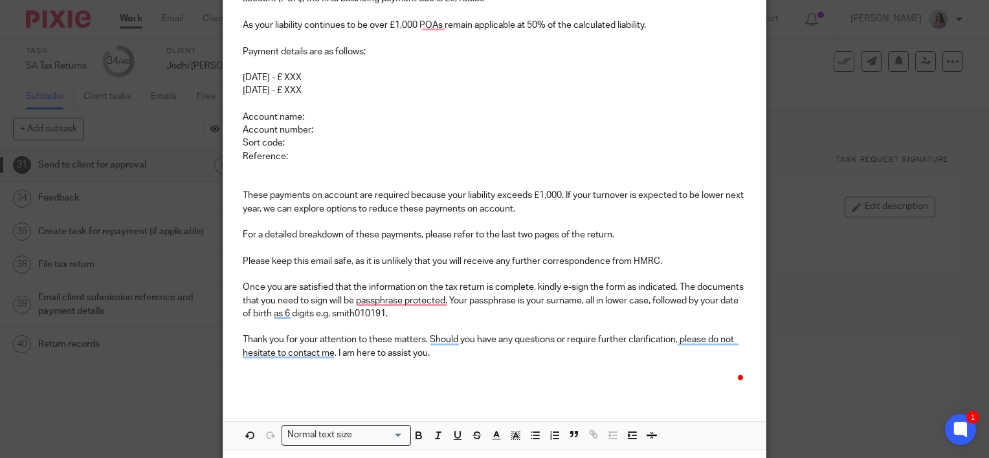
click at [334, 122] on p "Account name:" at bounding box center [495, 117] width 504 height 13
click at [337, 128] on p "Account number:" at bounding box center [495, 130] width 504 height 13
click at [312, 147] on p "Sort code:" at bounding box center [495, 143] width 504 height 13
click at [302, 159] on p "Reference:" at bounding box center [495, 156] width 504 height 13
drag, startPoint x: 370, startPoint y: 152, endPoint x: 284, endPoint y: 151, distance: 86.1
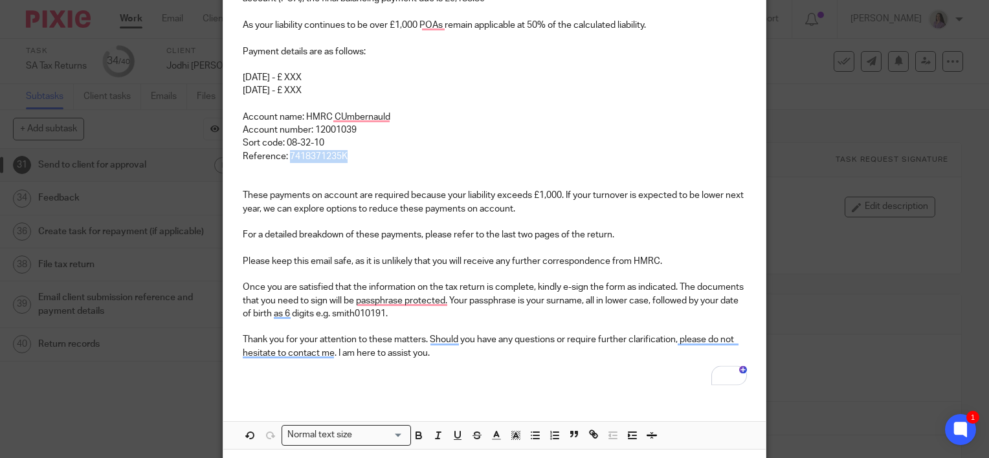
click at [284, 151] on p "Reference: 7418371235K" at bounding box center [495, 156] width 504 height 13
drag, startPoint x: 414, startPoint y: 441, endPoint x: 423, endPoint y: 440, distance: 9.2
click at [414, 441] on button "button" at bounding box center [419, 436] width 16 height 16
click at [515, 430] on icon "button" at bounding box center [516, 436] width 12 height 12
click at [548, 451] on li "color:#A4DD00" at bounding box center [553, 453] width 10 height 10
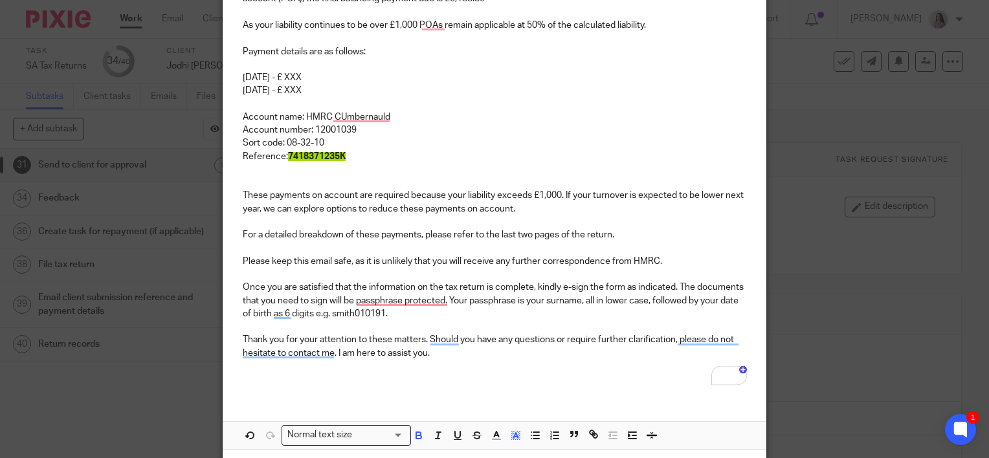
click at [426, 205] on p "These payments on account are required because your liability exceeds £1,000. I…" at bounding box center [495, 202] width 504 height 27
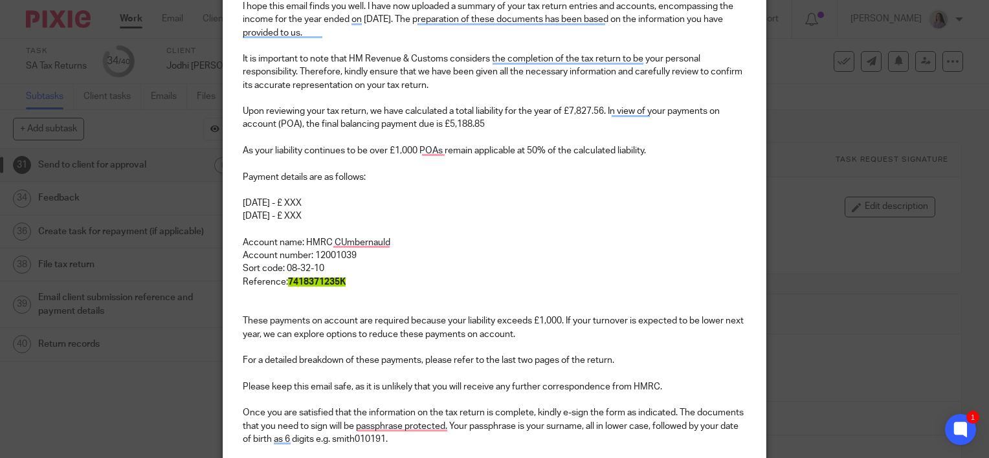
scroll to position [194, 0]
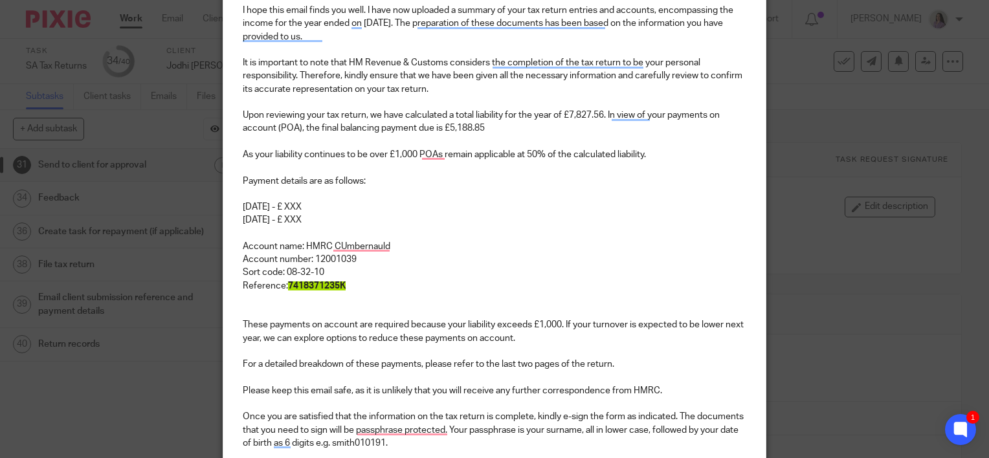
click at [339, 246] on p "Account name: HMRC CUmbernauld" at bounding box center [495, 246] width 504 height 13
click at [357, 216] on p "31st July 2026 - £ XXX" at bounding box center [495, 220] width 504 height 13
drag, startPoint x: 352, startPoint y: 203, endPoint x: 324, endPoint y: 203, distance: 27.8
click at [324, 203] on p "31st January 2026 - £ XXX" at bounding box center [495, 207] width 504 height 13
drag, startPoint x: 383, startPoint y: 220, endPoint x: 309, endPoint y: 215, distance: 73.3
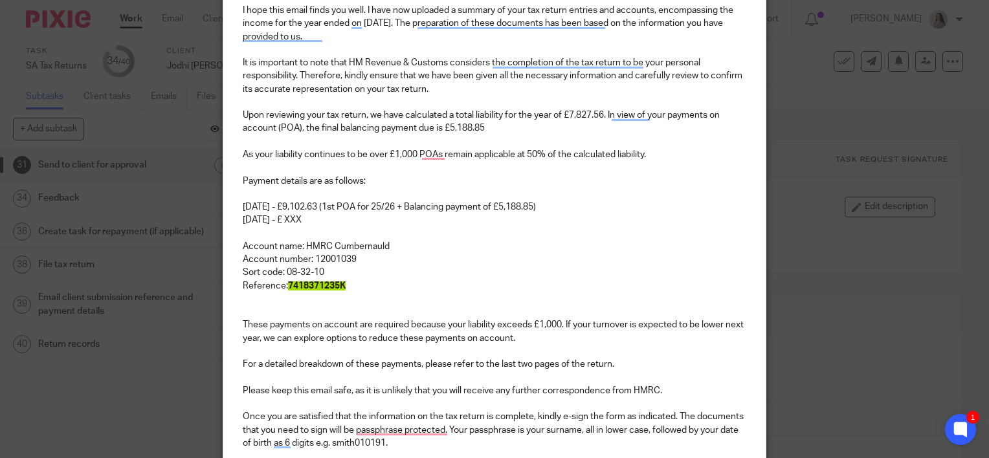
click at [309, 215] on p "31st July 2026 - £ XXX" at bounding box center [495, 220] width 504 height 13
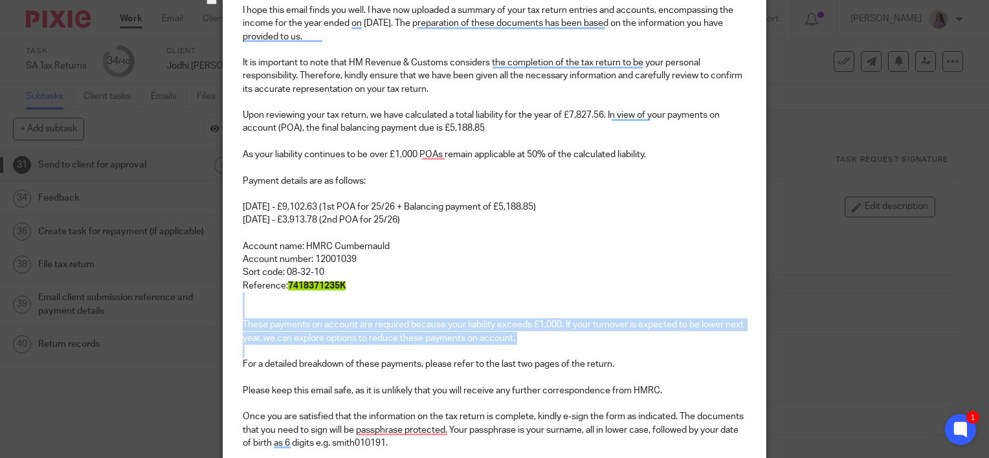
drag, startPoint x: 585, startPoint y: 352, endPoint x: 243, endPoint y: 302, distance: 345.4
click at [243, 302] on div "Hi Jodhi, I hope this email finds you well. I have now uploaded a summary of yo…" at bounding box center [494, 245] width 542 height 561
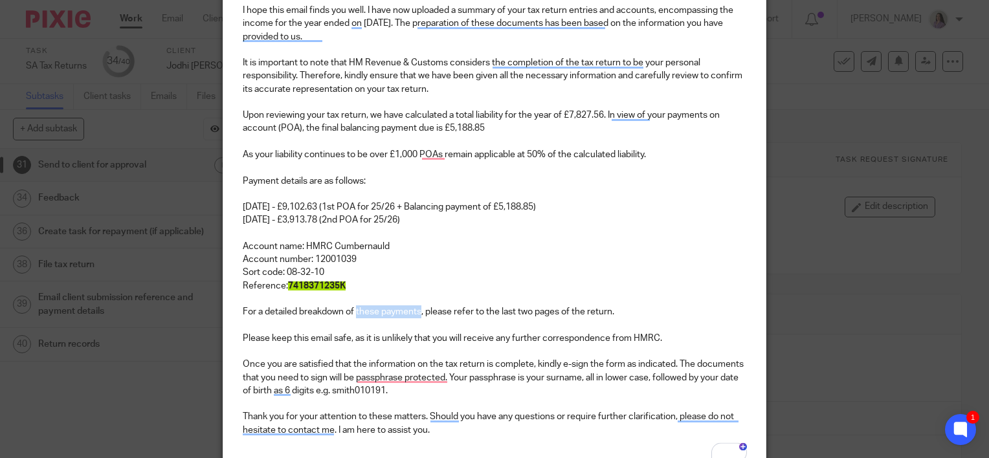
drag, startPoint x: 418, startPoint y: 313, endPoint x: 353, endPoint y: 307, distance: 64.9
click at [352, 307] on p "For a detailed breakdown of these payments, please refer to the last two pages …" at bounding box center [495, 312] width 504 height 13
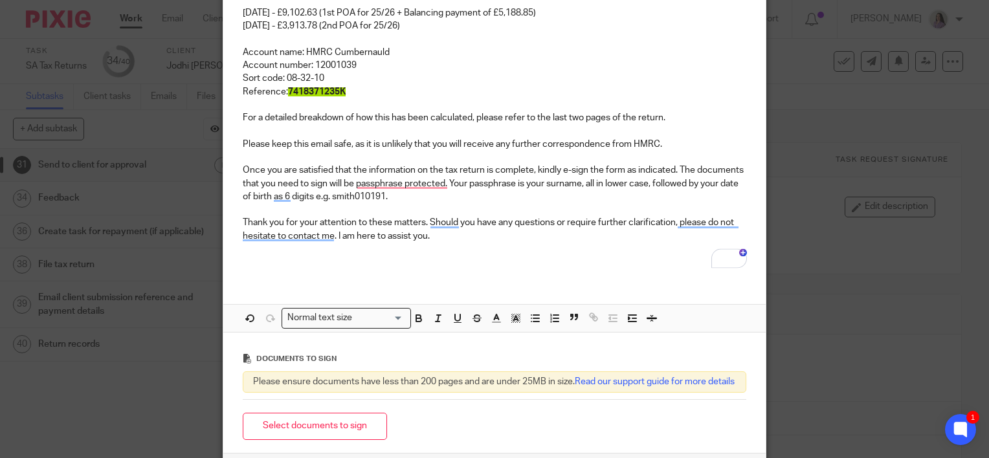
scroll to position [453, 0]
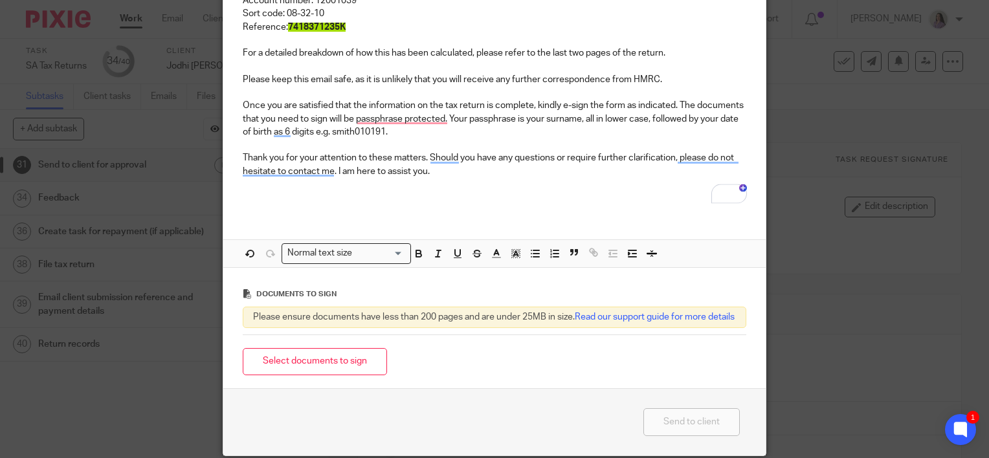
click at [456, 188] on p "To enrich screen reader interactions, please activate Accessibility in Grammarl…" at bounding box center [495, 184] width 504 height 13
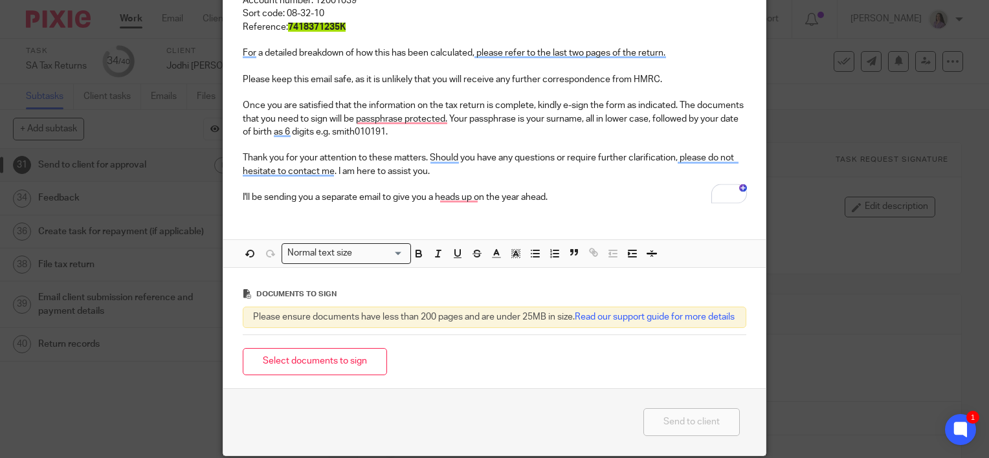
click at [350, 373] on button "Select documents to sign" at bounding box center [315, 362] width 144 height 28
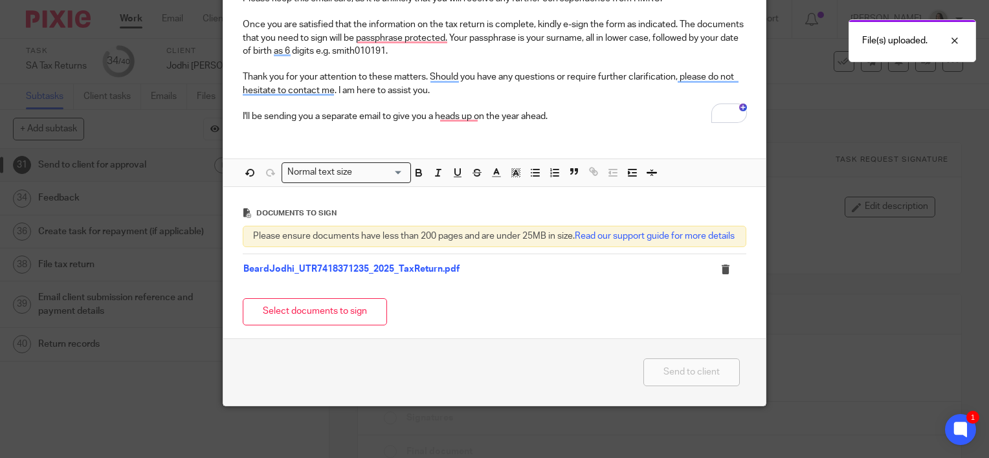
scroll to position [92, 0]
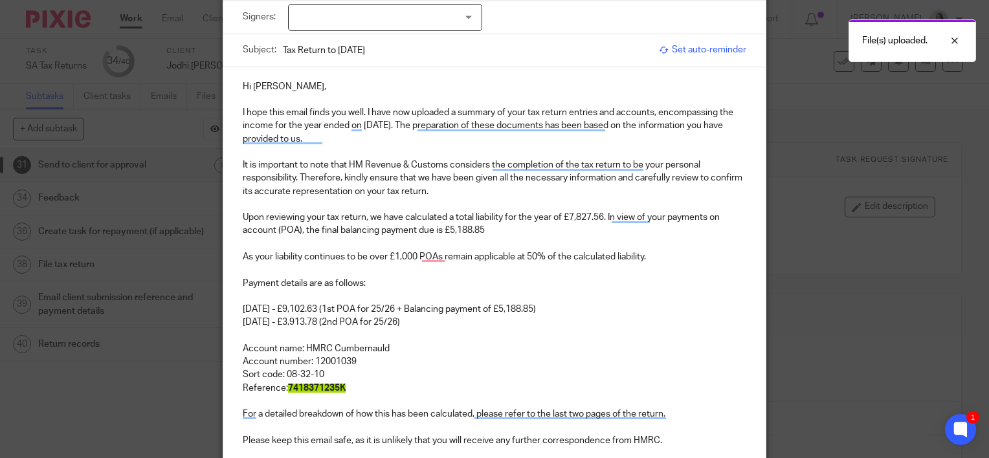
click at [361, 10] on div at bounding box center [385, 17] width 194 height 27
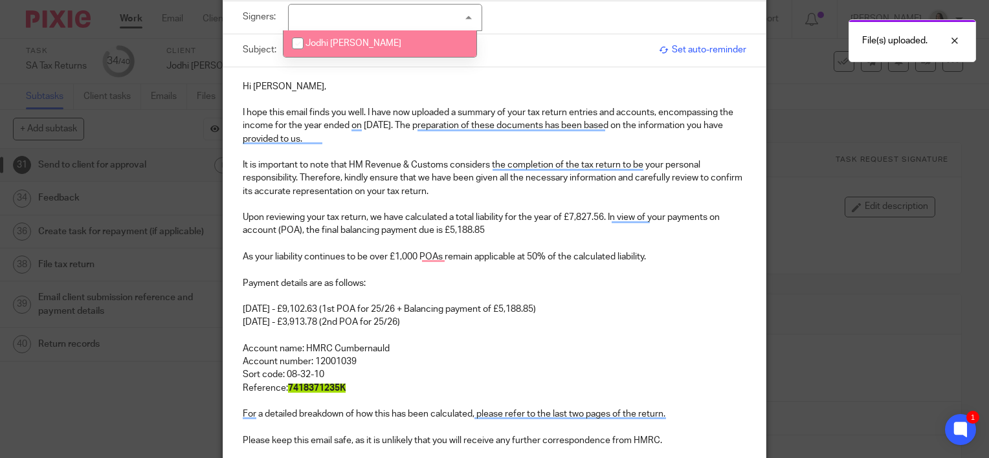
click at [350, 41] on span "Jodhi Beard" at bounding box center [354, 43] width 96 height 9
checkbox input "true"
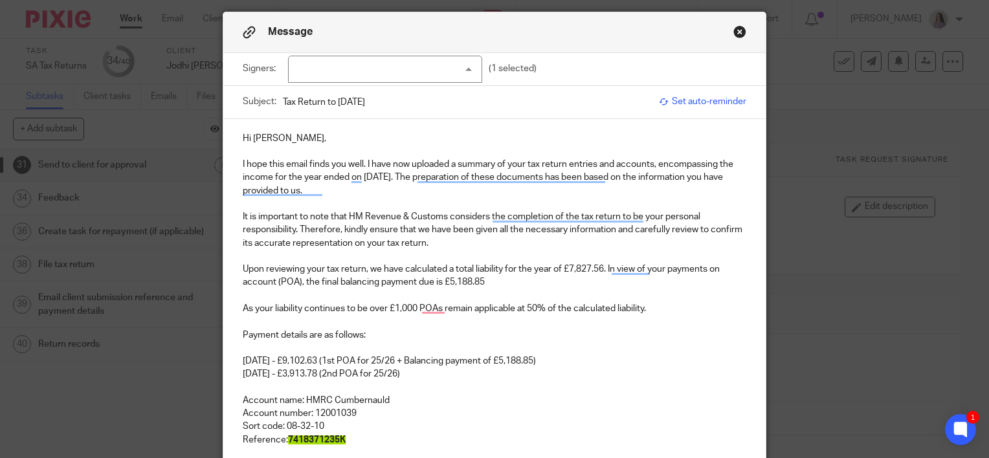
scroll to position [0, 0]
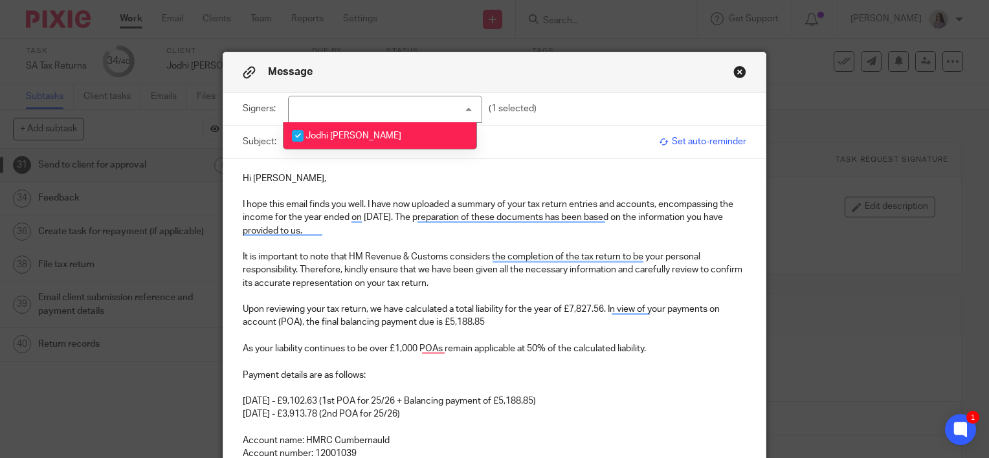
click at [398, 243] on p "To enrich screen reader interactions, please activate Accessibility in Grammarl…" at bounding box center [495, 244] width 504 height 13
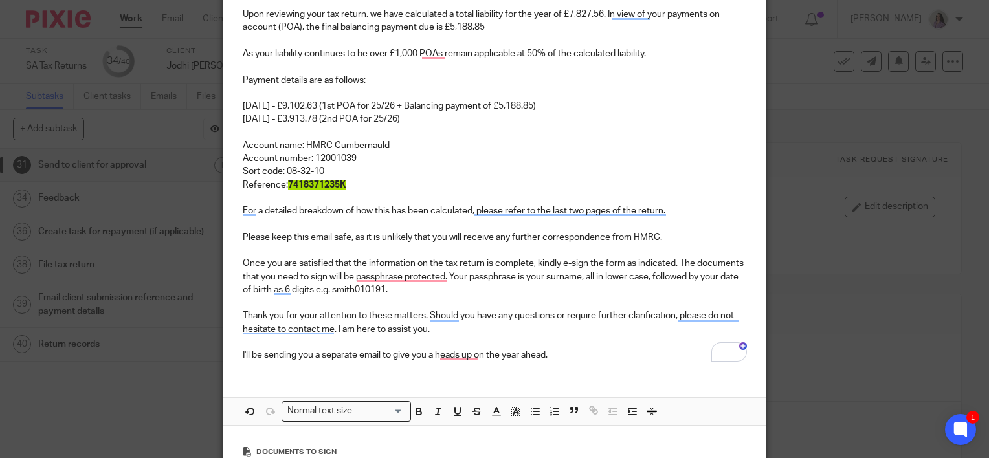
scroll to position [388, 0]
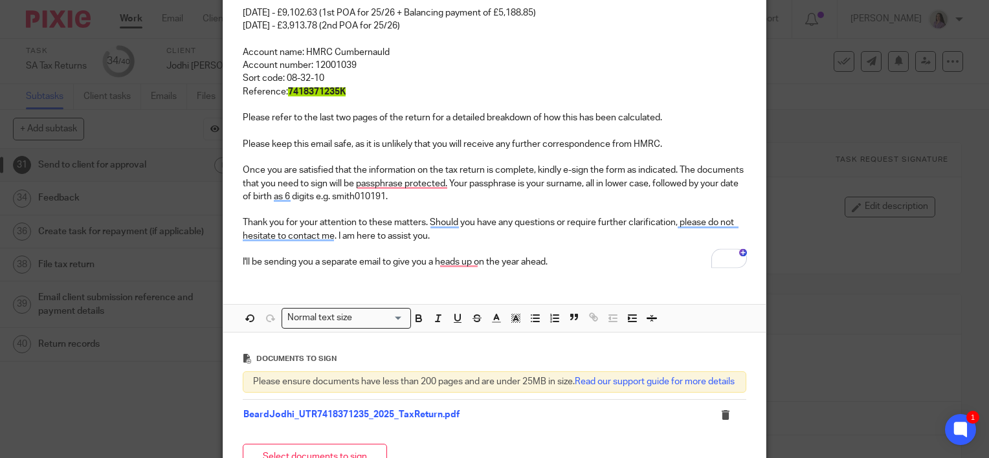
click at [590, 227] on p "Thank you for your attention to these matters. Should you have any questions or…" at bounding box center [495, 229] width 504 height 27
click at [595, 267] on p "I'll be sending you a separate email to give you a heads up on the year ahead." at bounding box center [495, 262] width 504 height 13
click at [567, 262] on p "I'll be sending you a separate email to give you a heads up on the year ahead." at bounding box center [495, 262] width 504 height 13
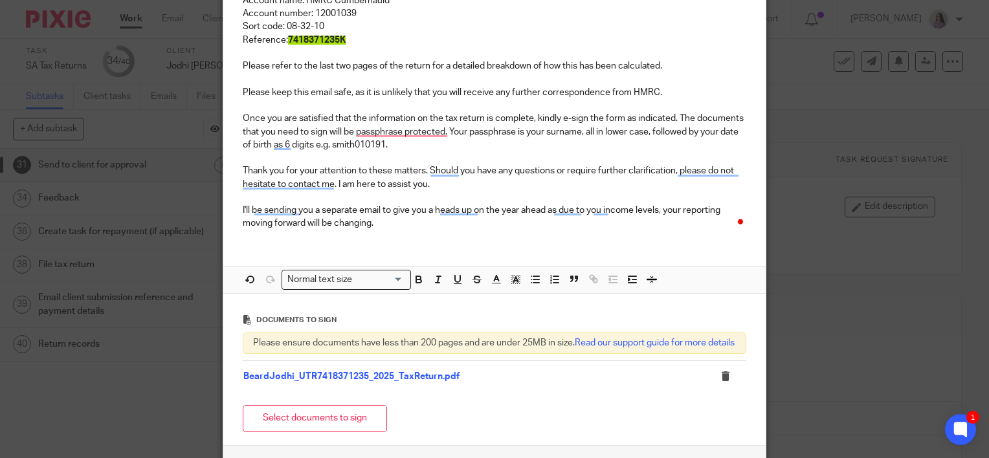
scroll to position [558, 0]
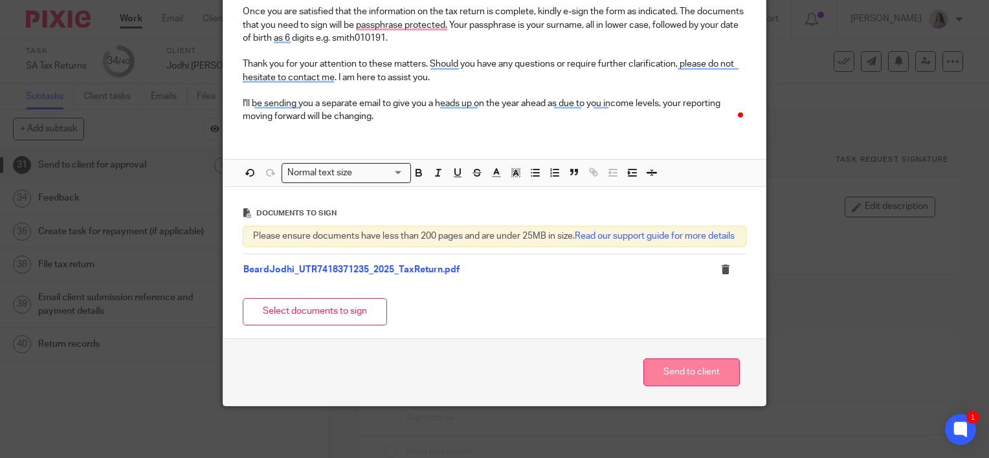
click at [657, 365] on button "Send to client" at bounding box center [691, 373] width 96 height 28
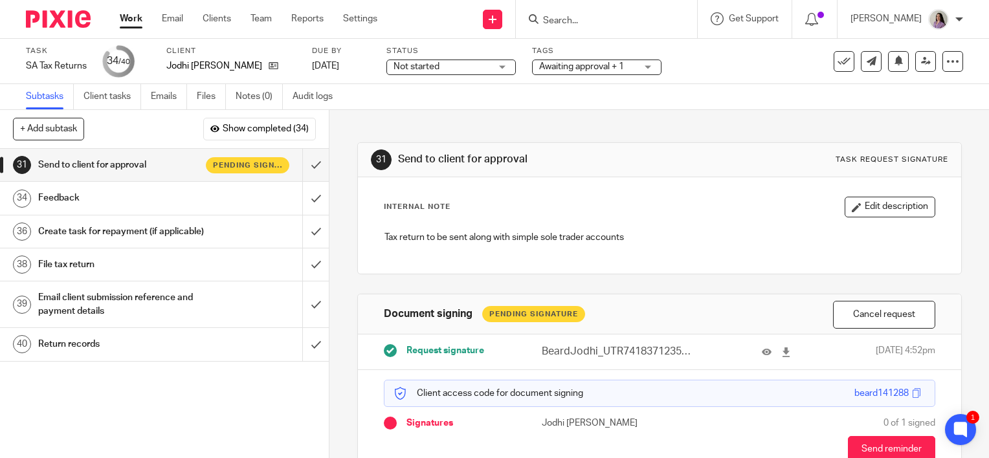
click at [236, 202] on div "Feedback" at bounding box center [164, 197] width 252 height 19
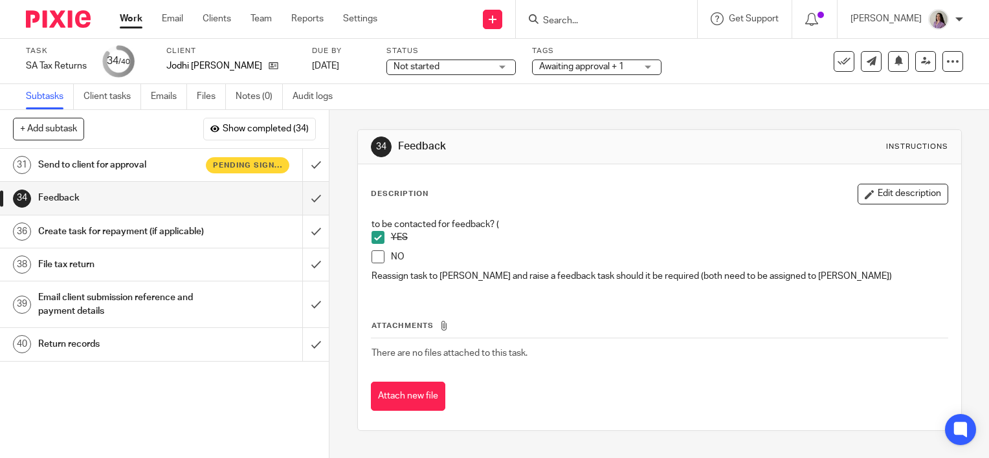
click at [642, 75] on div "Tags Awaiting approval + 1 Accounts Complete Accounts Returned Awaiting approva…" at bounding box center [596, 61] width 129 height 31
click at [647, 62] on div "Awaiting approval + 1" at bounding box center [596, 68] width 129 height 16
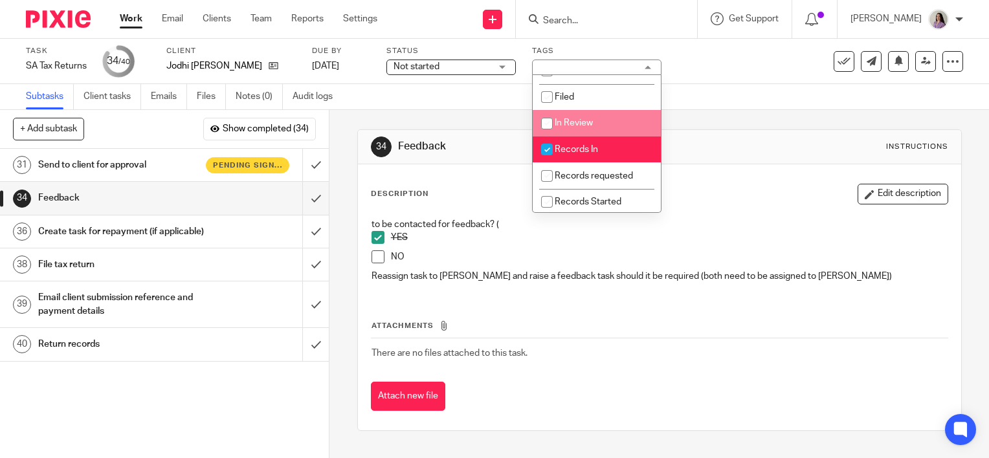
scroll to position [324, 0]
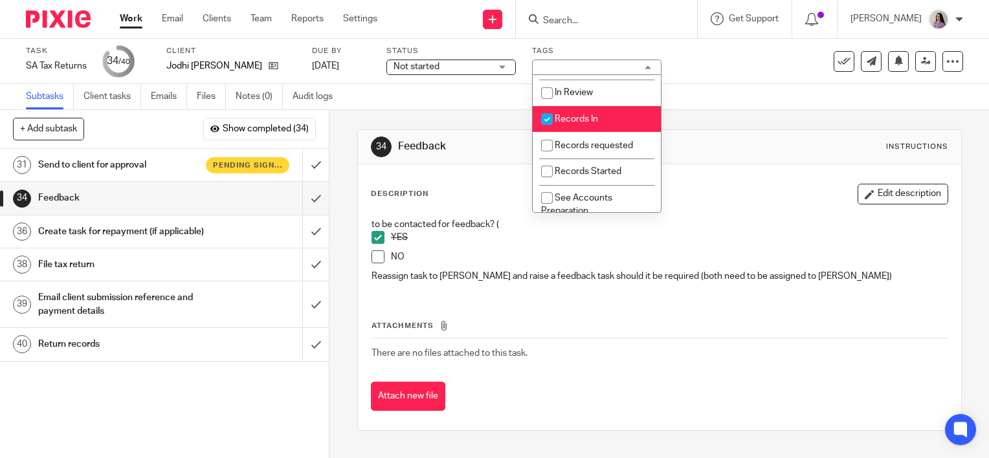
click at [596, 133] on li "Records In" at bounding box center [597, 119] width 128 height 27
checkbox input "false"
click at [735, 107] on div "Subtasks Client tasks Emails Files Notes (0) Audit logs" at bounding box center [494, 97] width 989 height 26
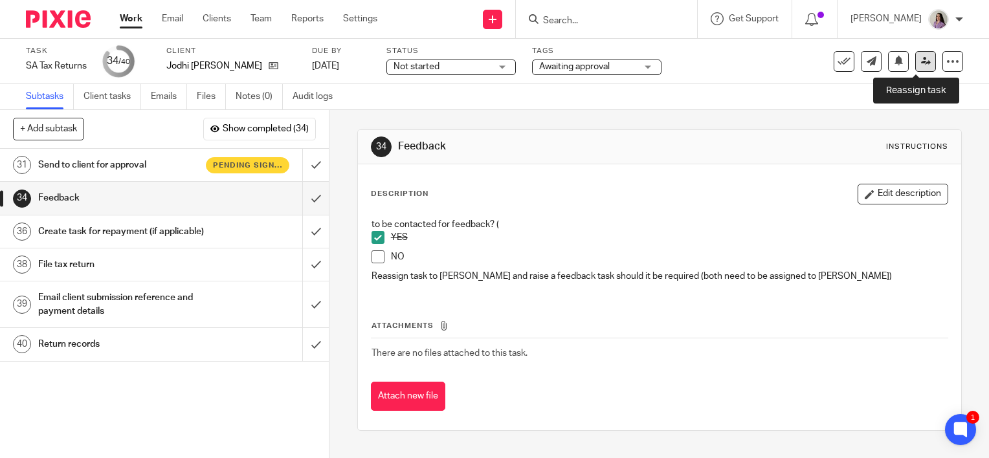
click at [917, 66] on link at bounding box center [925, 61] width 21 height 21
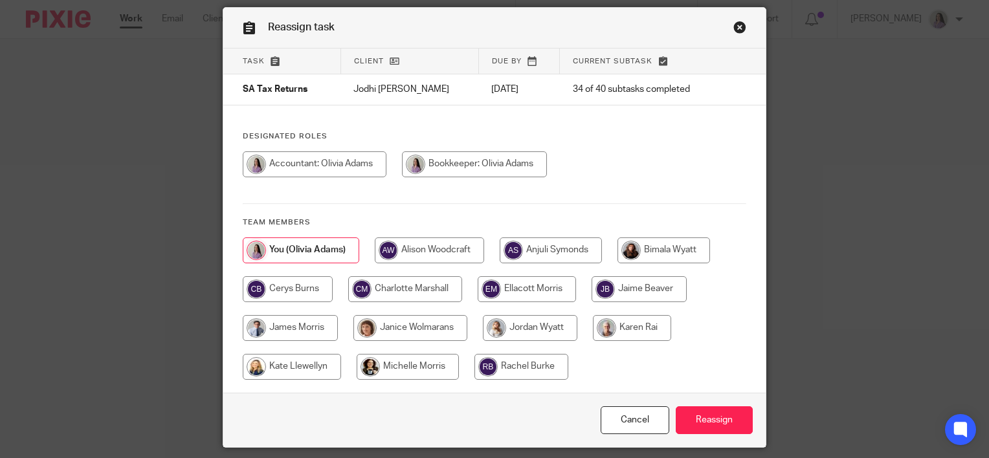
scroll to position [85, 0]
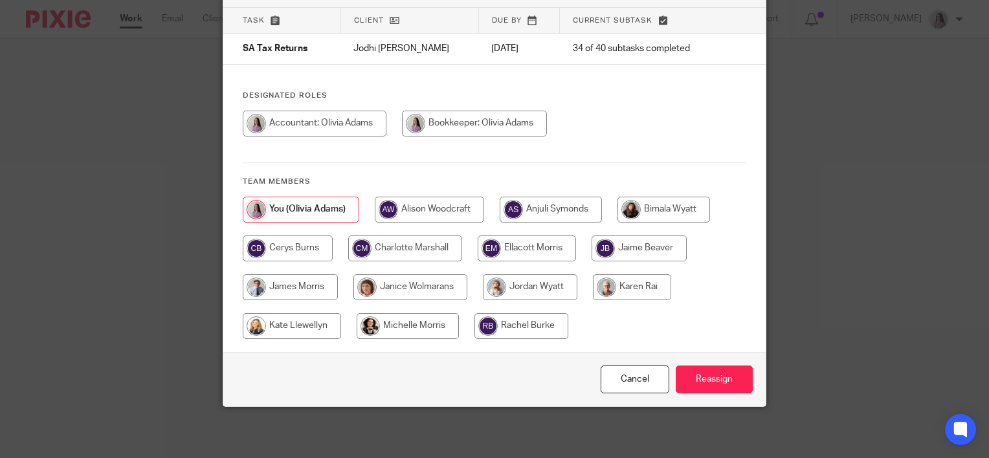
click at [517, 279] on input "radio" at bounding box center [530, 287] width 95 height 26
radio input "true"
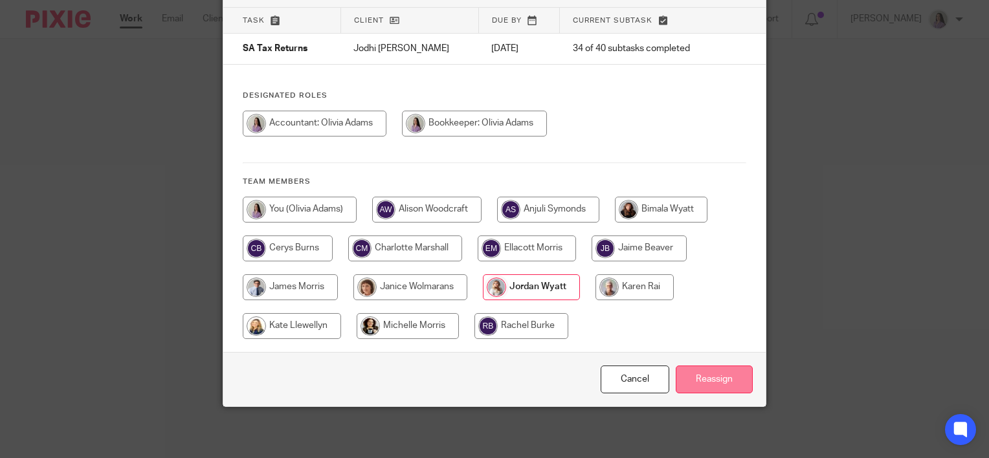
click at [721, 386] on input "Reassign" at bounding box center [714, 380] width 77 height 28
